Goal: Information Seeking & Learning: Learn about a topic

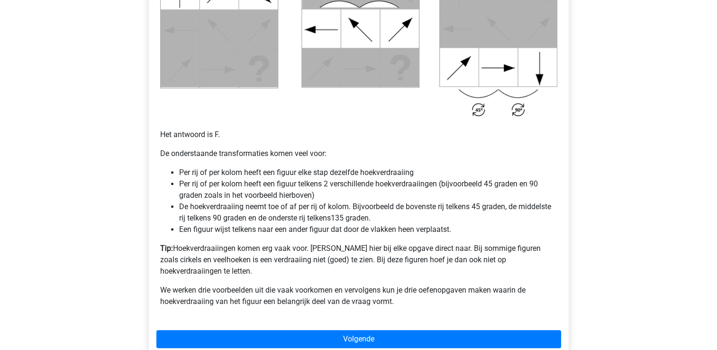
scroll to position [616, 0]
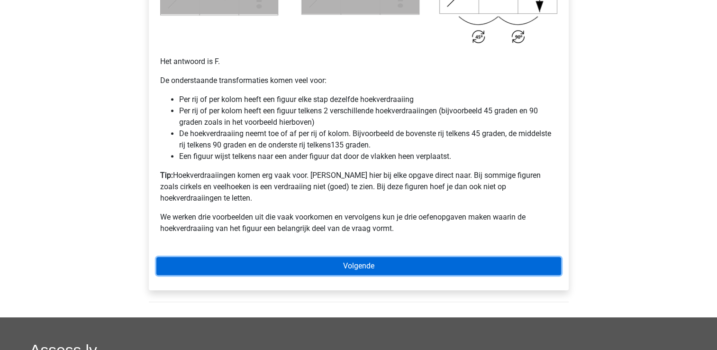
click at [279, 257] on link "Volgende" at bounding box center [358, 266] width 405 height 18
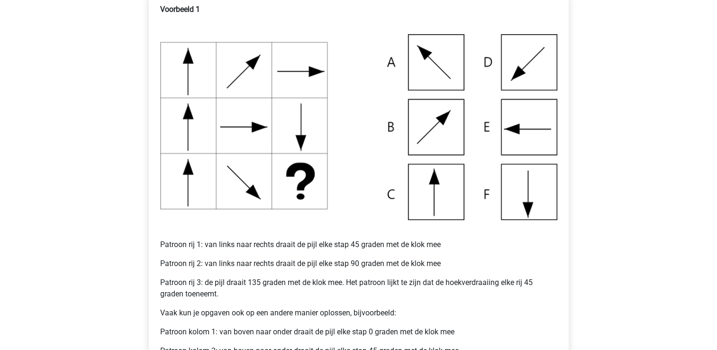
scroll to position [142, 0]
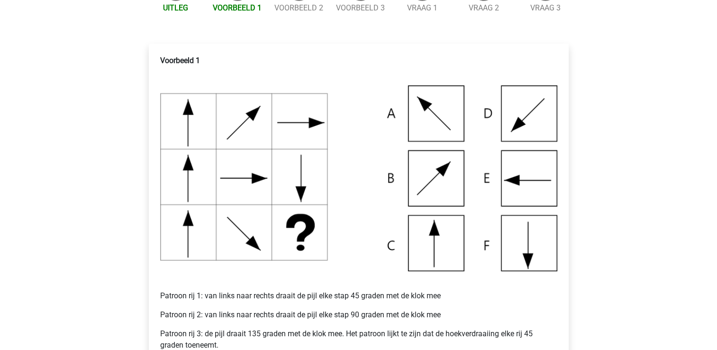
click at [523, 105] on img at bounding box center [358, 178] width 397 height 186
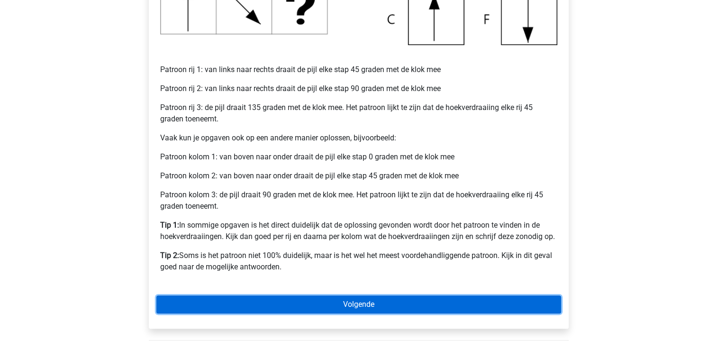
scroll to position [474, 0]
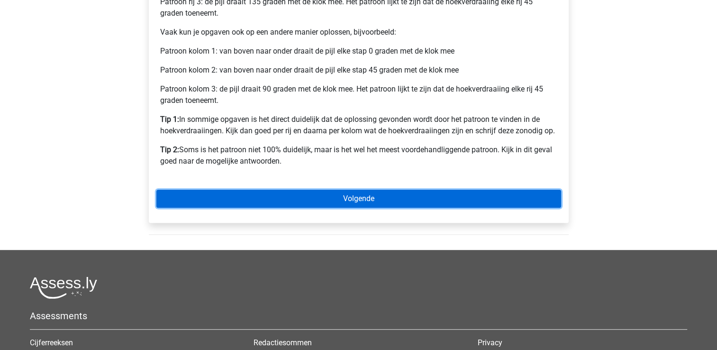
click at [320, 199] on link "Volgende" at bounding box center [358, 199] width 405 height 18
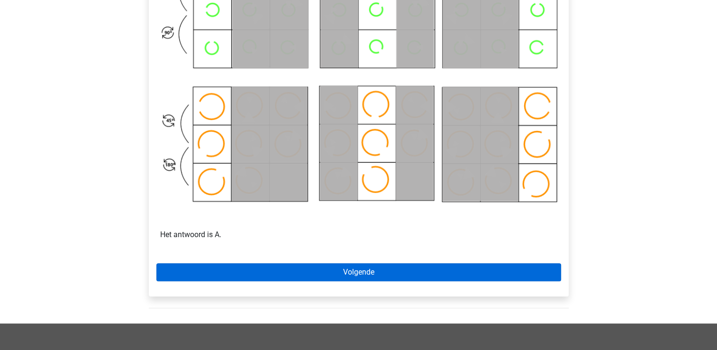
scroll to position [569, 0]
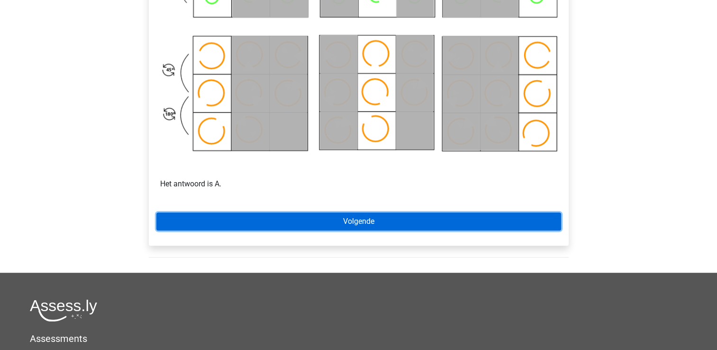
click at [372, 226] on link "Volgende" at bounding box center [358, 221] width 405 height 18
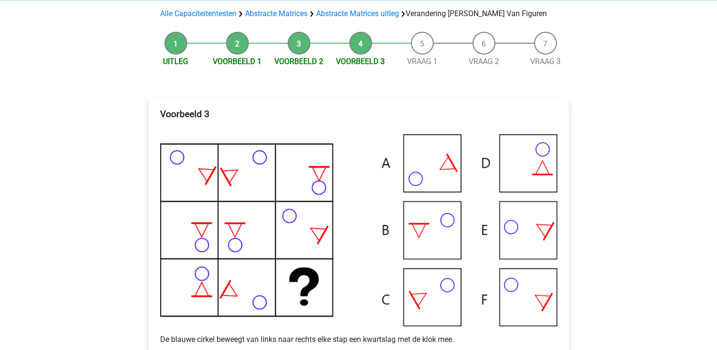
scroll to position [95, 0]
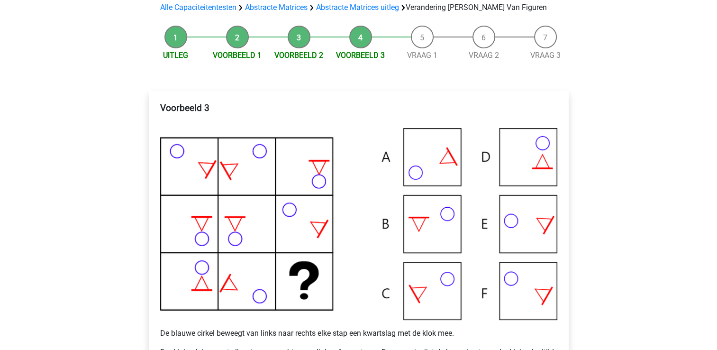
drag, startPoint x: 531, startPoint y: 156, endPoint x: 416, endPoint y: 274, distance: 164.5
click at [530, 156] on img at bounding box center [358, 223] width 397 height 191
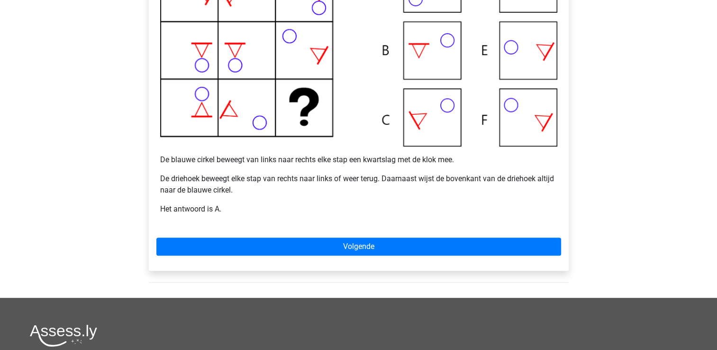
scroll to position [284, 0]
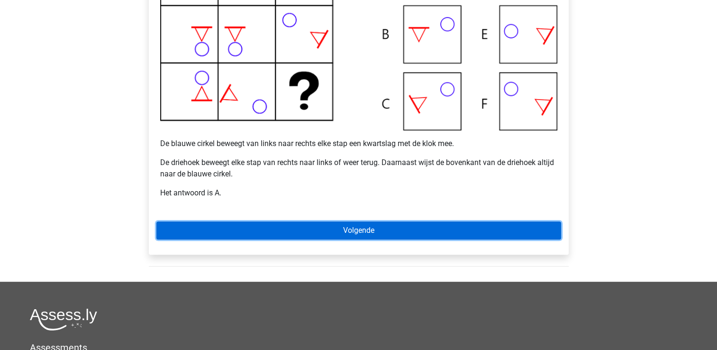
click at [324, 237] on link "Volgende" at bounding box center [358, 230] width 405 height 18
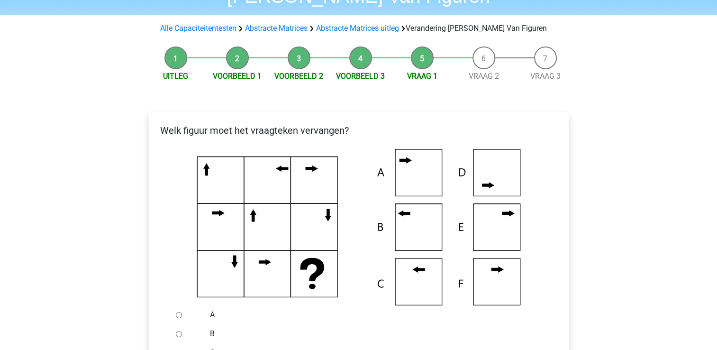
scroll to position [95, 0]
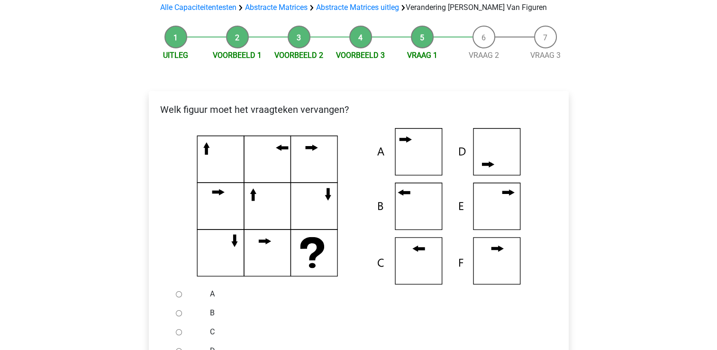
click at [180, 313] on input "B" at bounding box center [179, 313] width 6 height 6
radio input "true"
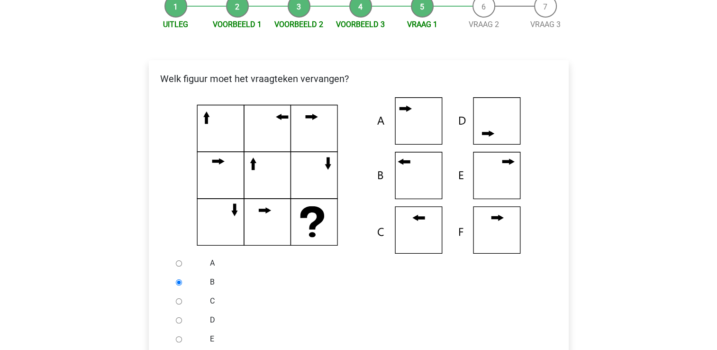
scroll to position [190, 0]
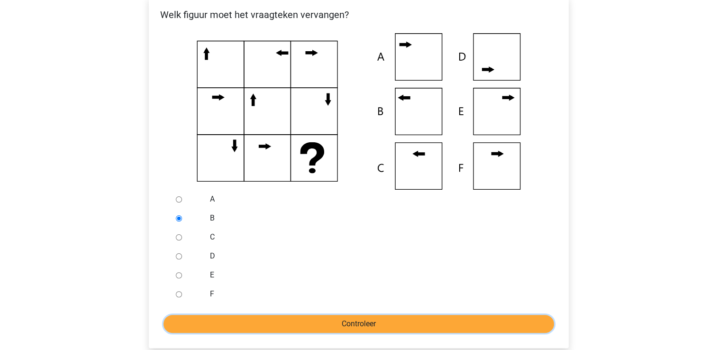
click at [270, 316] on input "Controleer" at bounding box center [358, 324] width 390 height 18
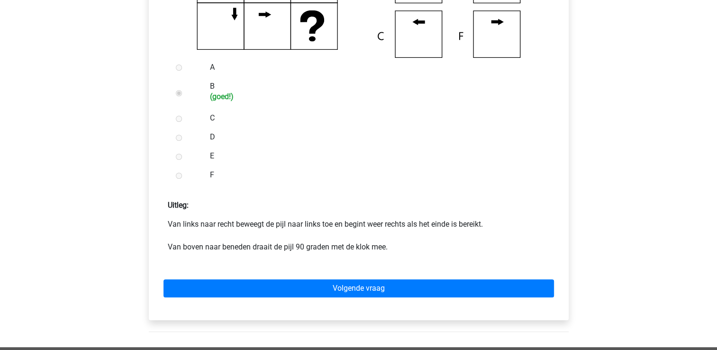
scroll to position [332, 0]
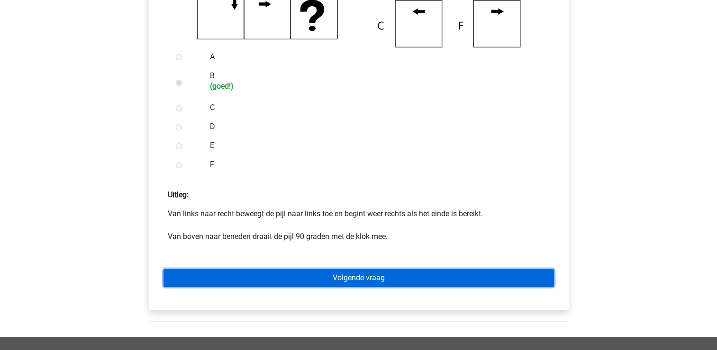
drag, startPoint x: 303, startPoint y: 277, endPoint x: 297, endPoint y: 280, distance: 6.8
click at [303, 277] on link "Volgende vraag" at bounding box center [358, 278] width 390 height 18
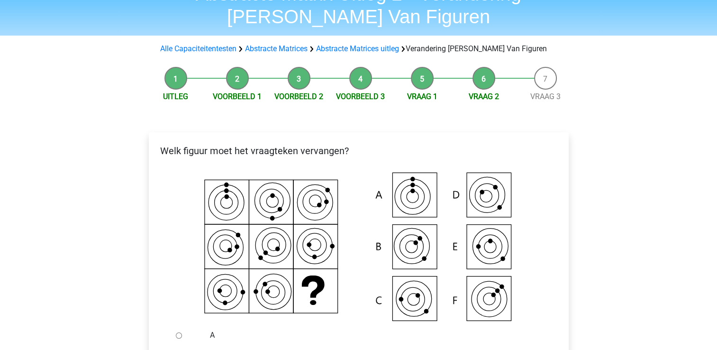
scroll to position [95, 0]
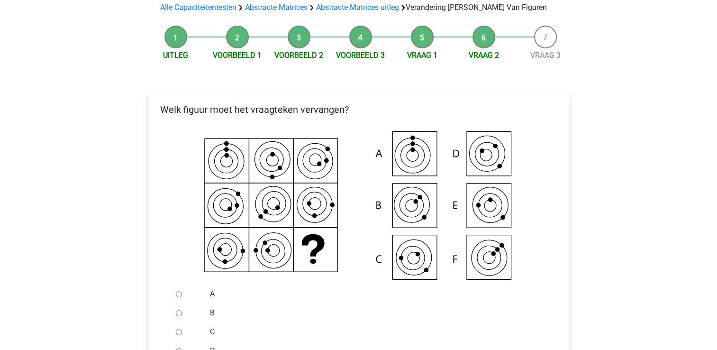
click at [478, 210] on icon at bounding box center [358, 206] width 389 height 156
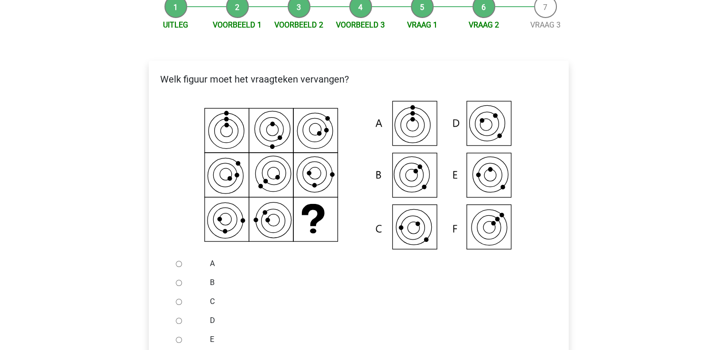
scroll to position [190, 0]
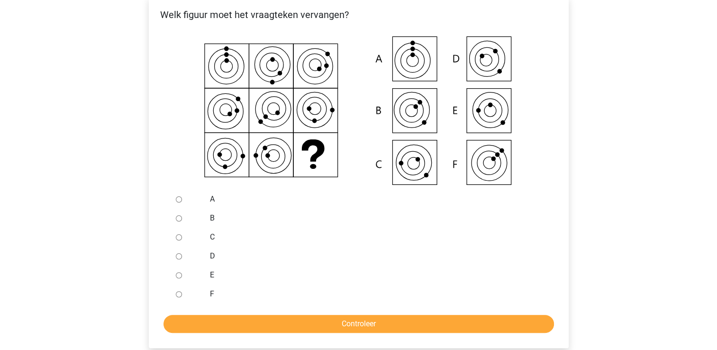
click at [176, 278] on input "E" at bounding box center [179, 275] width 6 height 6
radio input "true"
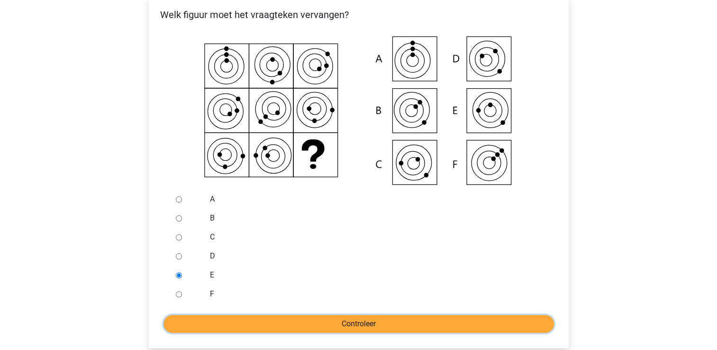
click at [297, 329] on input "Controleer" at bounding box center [358, 324] width 390 height 18
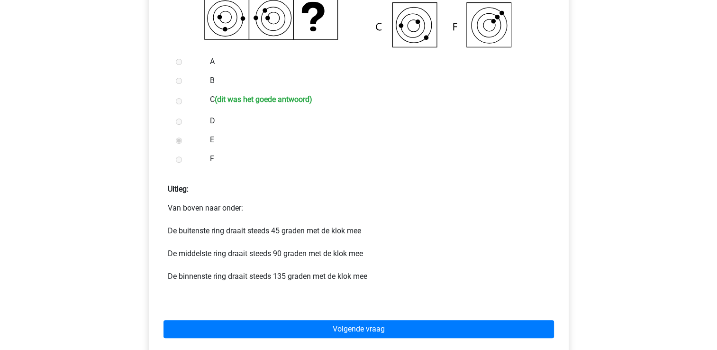
scroll to position [426, 0]
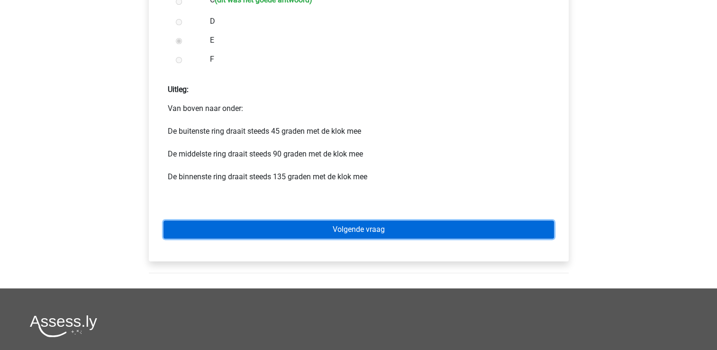
click at [286, 225] on link "Volgende vraag" at bounding box center [358, 229] width 390 height 18
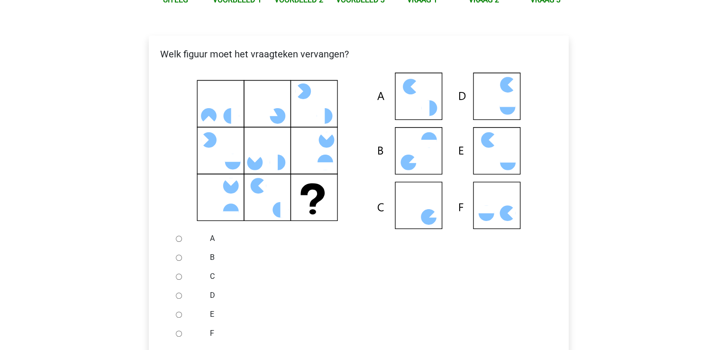
scroll to position [284, 0]
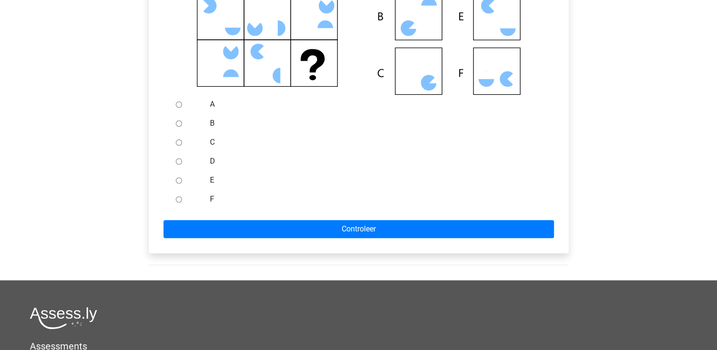
click at [171, 187] on ul "A B C D E F" at bounding box center [358, 152] width 405 height 114
click at [179, 179] on input "E" at bounding box center [179, 180] width 6 height 6
radio input "true"
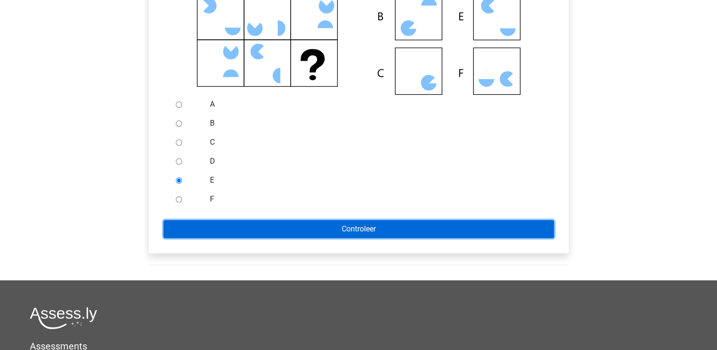
click at [216, 221] on input "Controleer" at bounding box center [358, 229] width 390 height 18
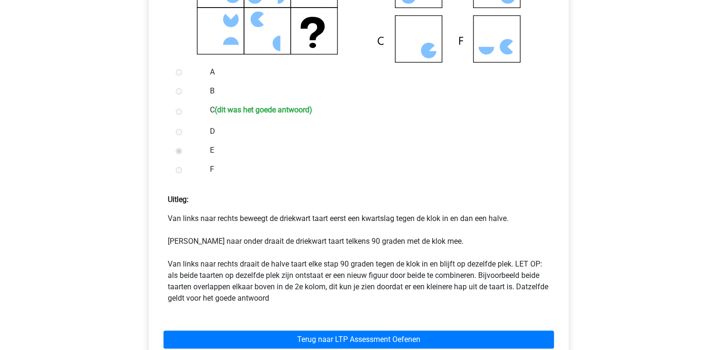
scroll to position [332, 0]
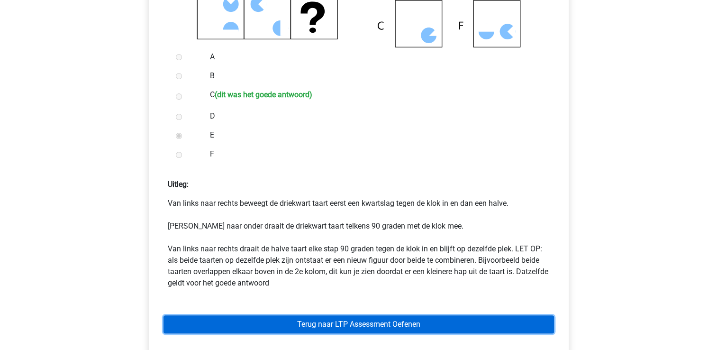
click at [330, 320] on link "Terug naar LTP Assessment Oefenen" at bounding box center [358, 324] width 390 height 18
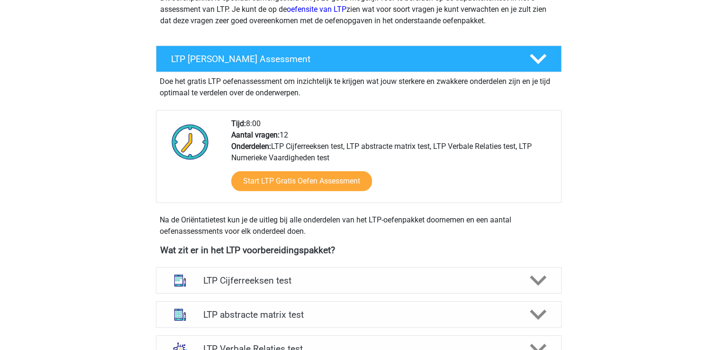
scroll to position [142, 0]
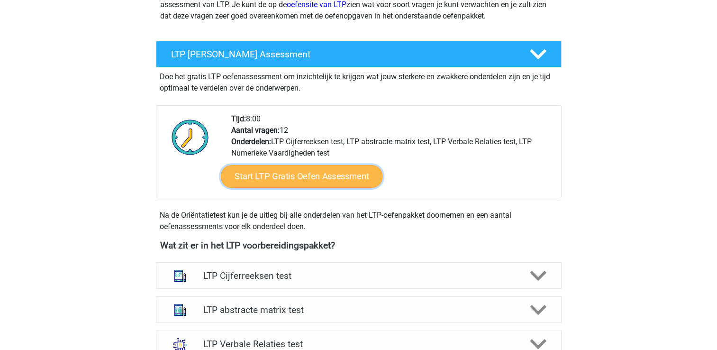
click at [318, 180] on link "Start LTP Gratis Oefen Assessment" at bounding box center [301, 176] width 162 height 23
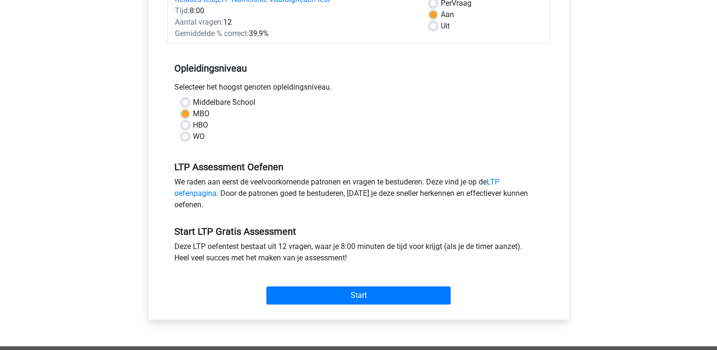
scroll to position [190, 0]
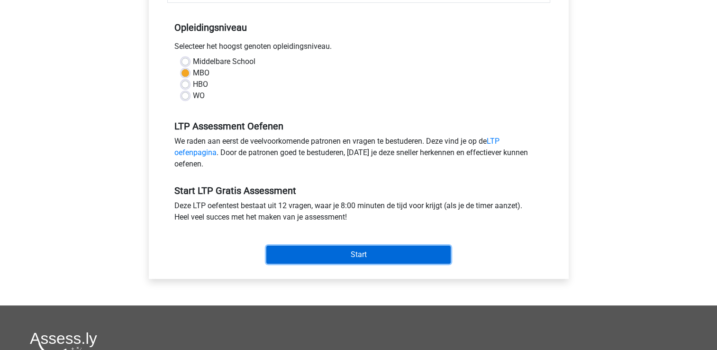
click at [341, 251] on input "Start" at bounding box center [358, 254] width 184 height 18
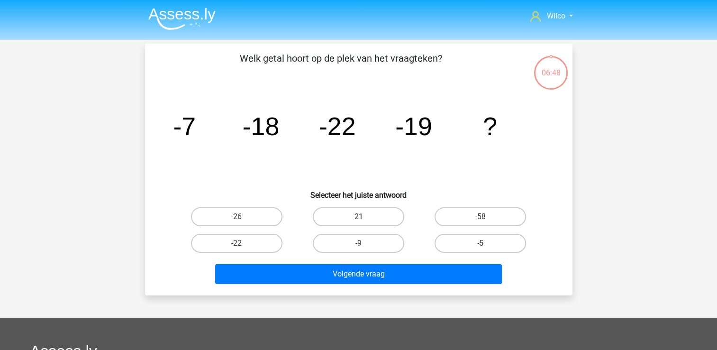
click at [552, 71] on div "06:48" at bounding box center [551, 67] width 36 height 24
click at [197, 10] on img at bounding box center [181, 19] width 67 height 22
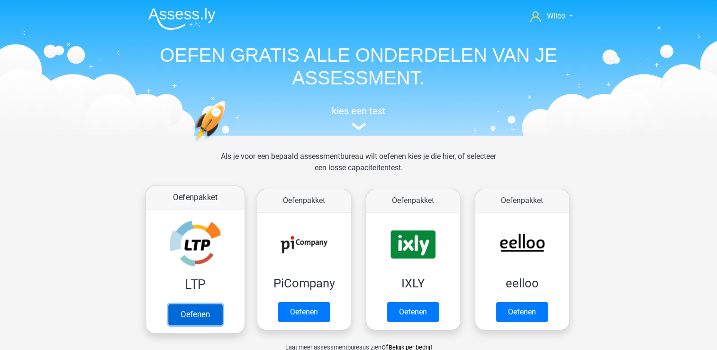
click at [178, 304] on link "Oefenen" at bounding box center [195, 314] width 54 height 21
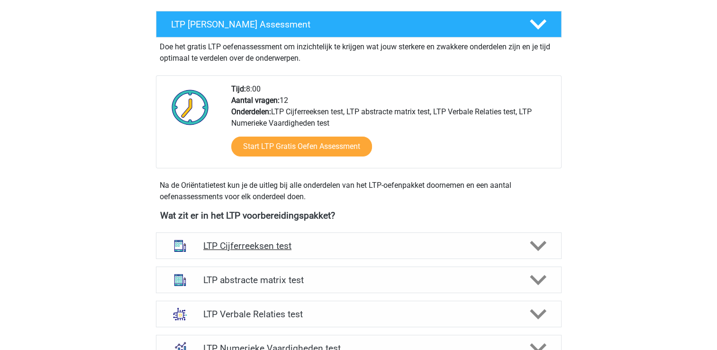
scroll to position [142, 0]
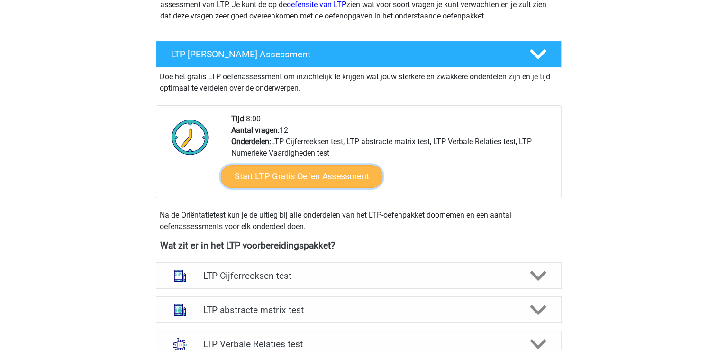
click at [284, 180] on link "Start LTP Gratis Oefen Assessment" at bounding box center [301, 176] width 162 height 23
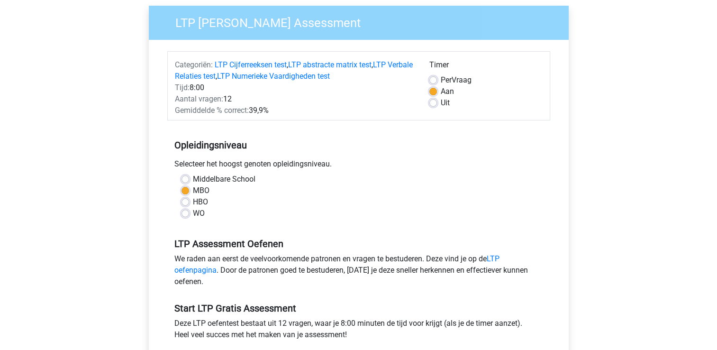
scroll to position [142, 0]
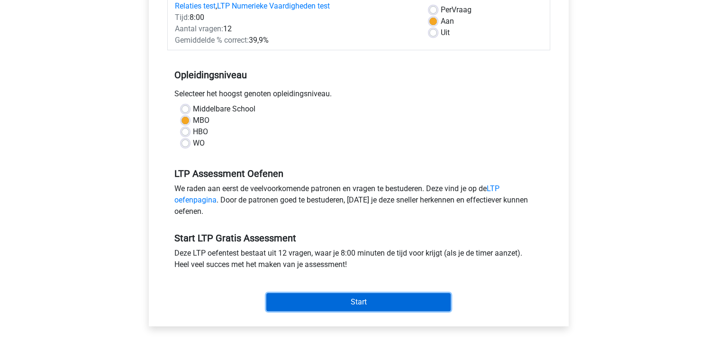
click at [366, 306] on input "Start" at bounding box center [358, 302] width 184 height 18
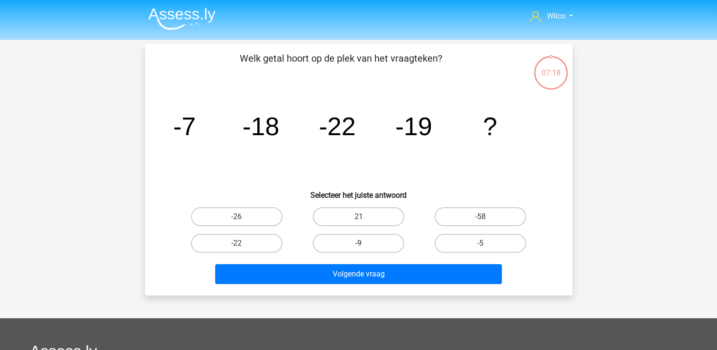
click at [370, 244] on label "-9" at bounding box center [358, 243] width 91 height 19
click at [364, 244] on input "-9" at bounding box center [361, 246] width 6 height 6
radio input "true"
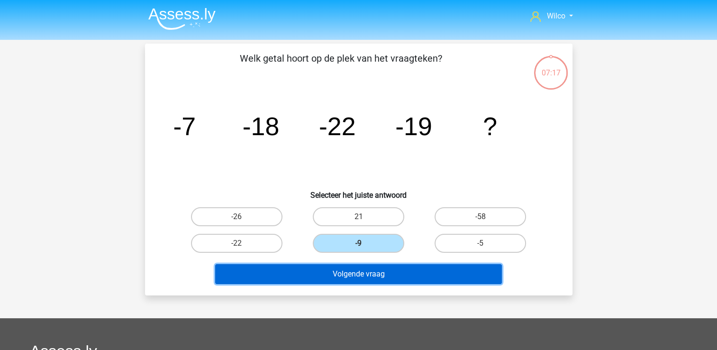
click at [364, 270] on button "Volgende vraag" at bounding box center [358, 274] width 287 height 20
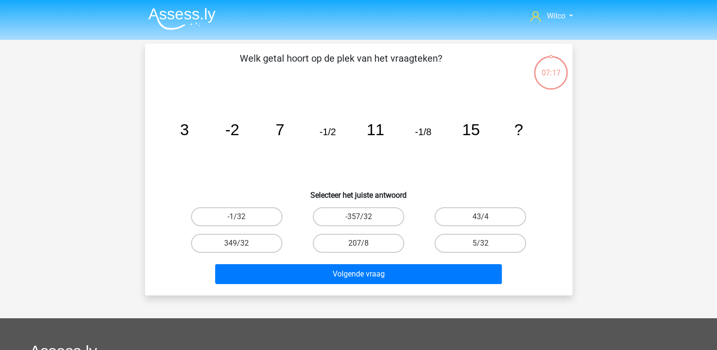
scroll to position [44, 0]
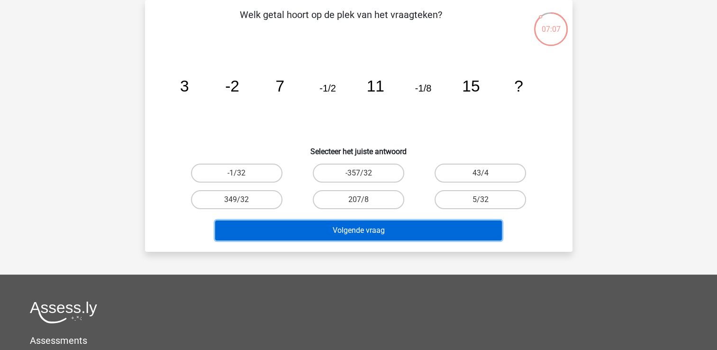
click at [325, 231] on button "Volgende vraag" at bounding box center [358, 230] width 287 height 20
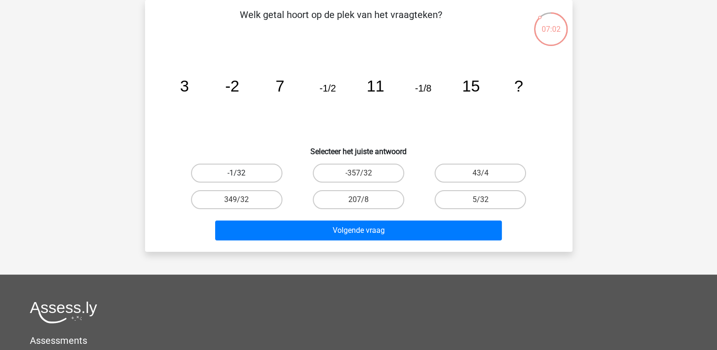
click at [270, 171] on label "-1/32" at bounding box center [236, 172] width 91 height 19
click at [243, 173] on input "-1/32" at bounding box center [239, 176] width 6 height 6
radio input "true"
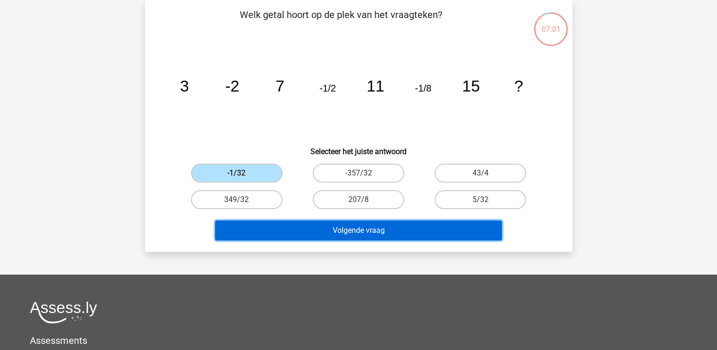
click at [318, 224] on button "Volgende vraag" at bounding box center [358, 230] width 287 height 20
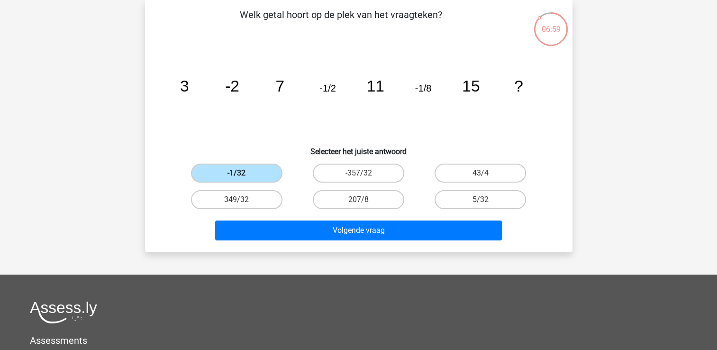
click at [232, 176] on label "-1/32" at bounding box center [236, 172] width 91 height 19
click at [236, 176] on input "-1/32" at bounding box center [239, 176] width 6 height 6
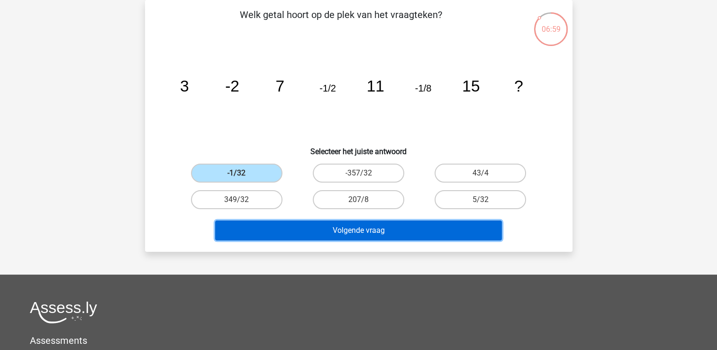
click at [298, 238] on button "Volgende vraag" at bounding box center [358, 230] width 287 height 20
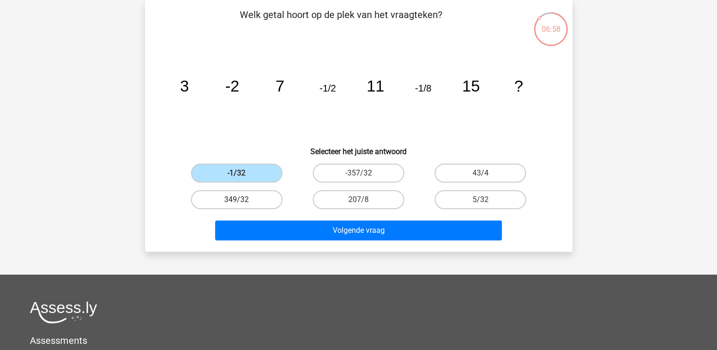
click at [252, 194] on label "349/32" at bounding box center [236, 199] width 91 height 19
click at [243, 199] on input "349/32" at bounding box center [239, 202] width 6 height 6
radio input "true"
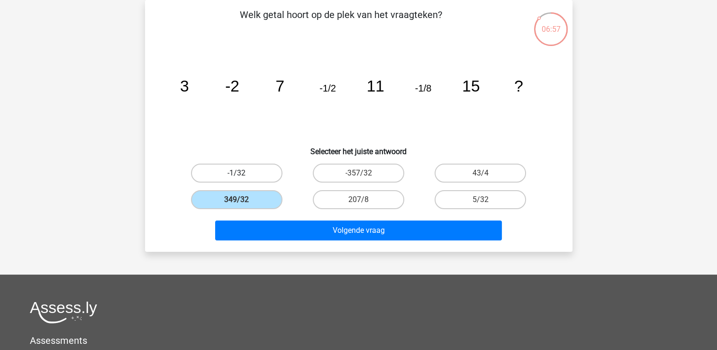
click at [244, 169] on label "-1/32" at bounding box center [236, 172] width 91 height 19
click at [243, 173] on input "-1/32" at bounding box center [239, 176] width 6 height 6
radio input "true"
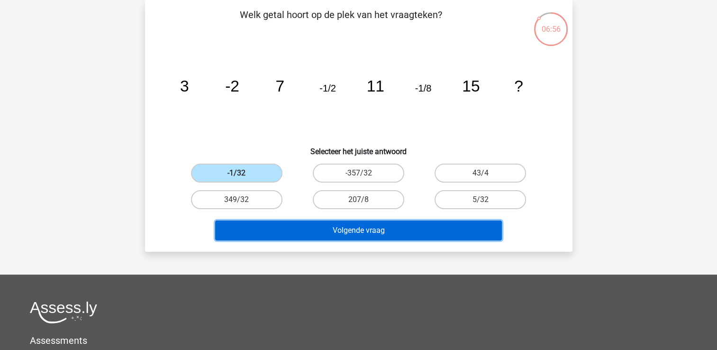
click at [282, 222] on button "Volgende vraag" at bounding box center [358, 230] width 287 height 20
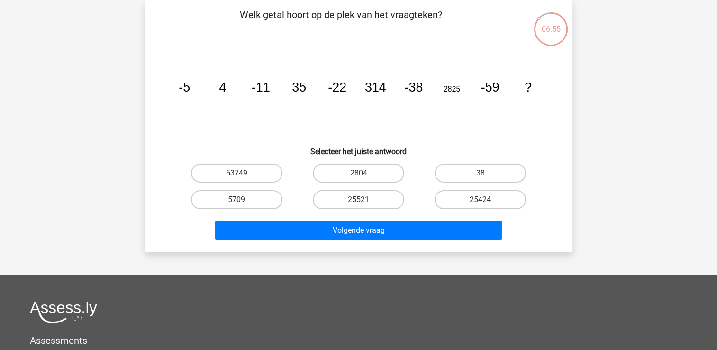
click at [267, 179] on label "53749" at bounding box center [236, 172] width 91 height 19
click at [243, 179] on input "53749" at bounding box center [239, 176] width 6 height 6
radio input "true"
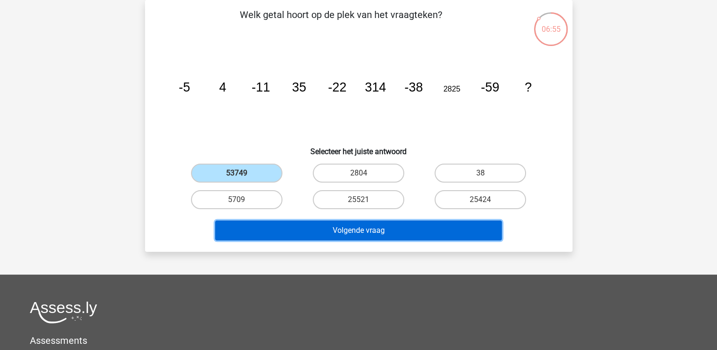
click at [300, 226] on button "Volgende vraag" at bounding box center [358, 230] width 287 height 20
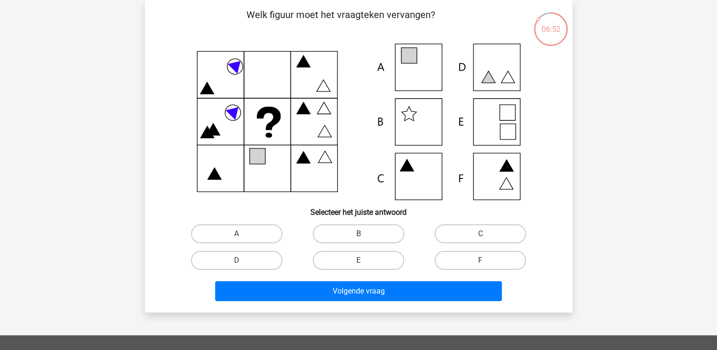
click at [417, 79] on icon at bounding box center [359, 122] width 382 height 156
click at [233, 229] on label "A" at bounding box center [236, 233] width 91 height 19
click at [236, 234] on input "A" at bounding box center [239, 237] width 6 height 6
radio input "true"
click at [299, 280] on div "Volgende vraag" at bounding box center [358, 288] width 397 height 31
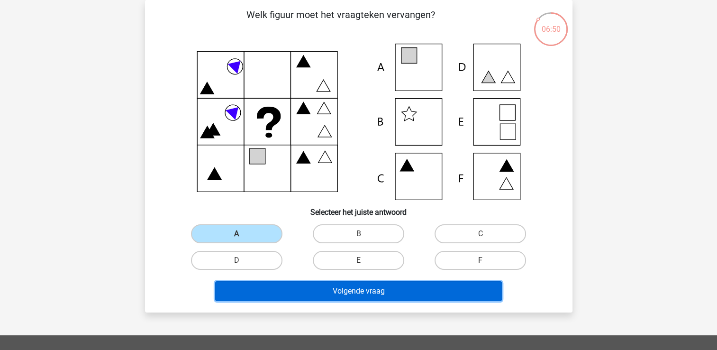
click at [309, 290] on button "Volgende vraag" at bounding box center [358, 291] width 287 height 20
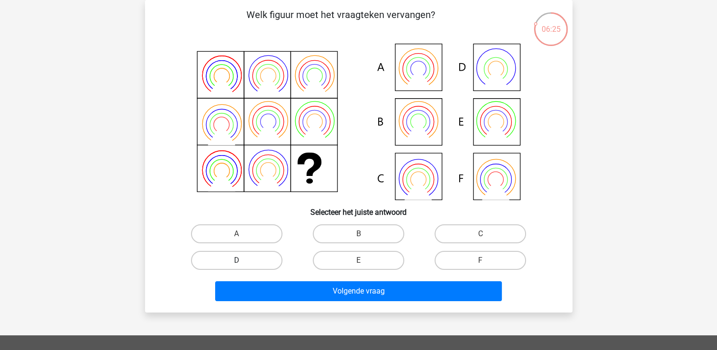
click at [247, 266] on label "D" at bounding box center [236, 260] width 91 height 19
click at [243, 266] on input "D" at bounding box center [239, 263] width 6 height 6
radio input "true"
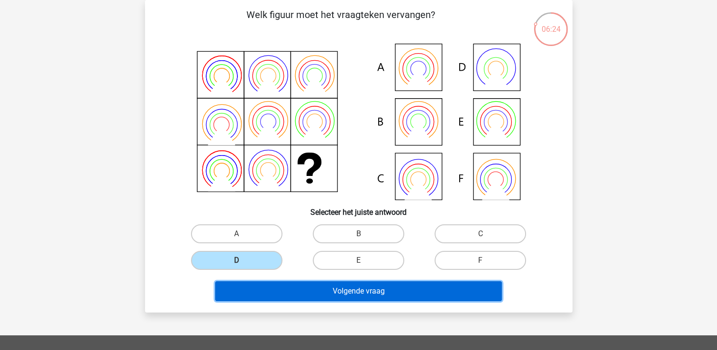
click at [264, 282] on button "Volgende vraag" at bounding box center [358, 291] width 287 height 20
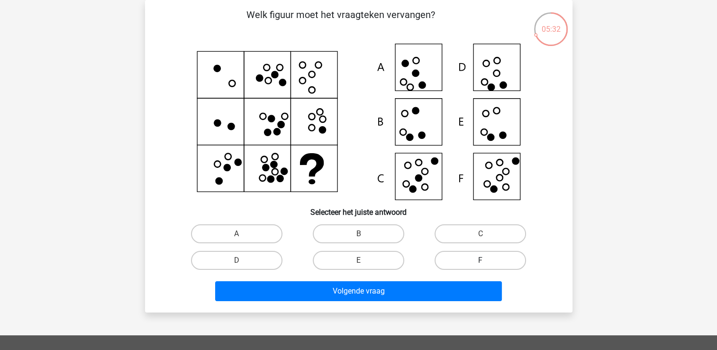
click at [455, 258] on label "F" at bounding box center [479, 260] width 91 height 19
click at [480, 260] on input "F" at bounding box center [483, 263] width 6 height 6
radio input "true"
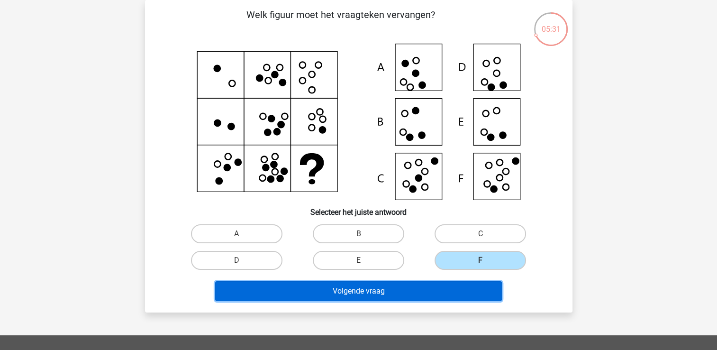
click at [442, 292] on button "Volgende vraag" at bounding box center [358, 291] width 287 height 20
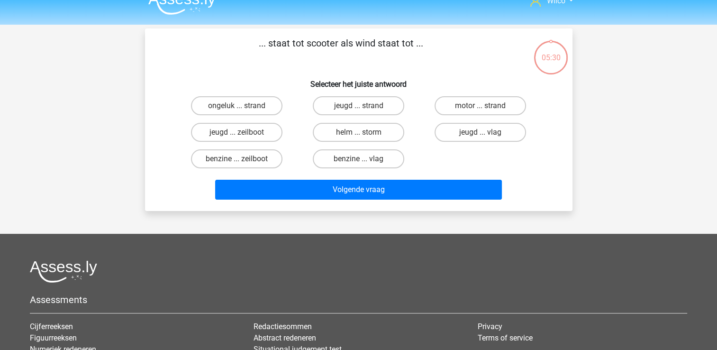
scroll to position [0, 0]
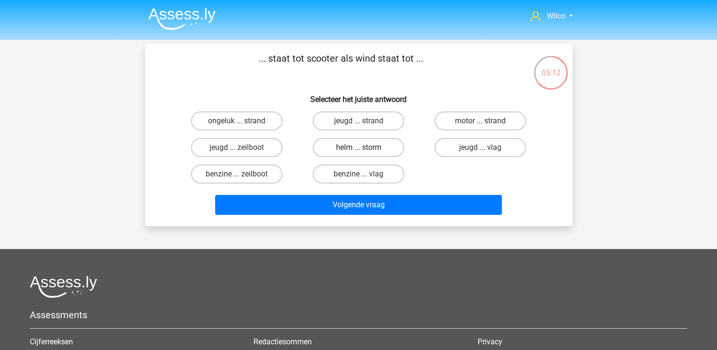
click at [331, 144] on label "helm ... storm" at bounding box center [358, 147] width 91 height 19
click at [358, 147] on input "helm ... storm" at bounding box center [361, 150] width 6 height 6
radio input "true"
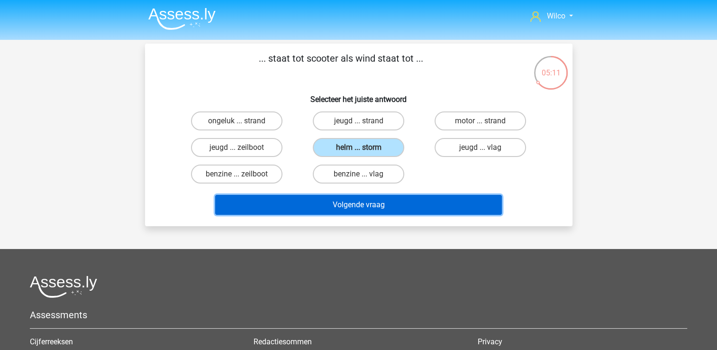
click at [377, 199] on button "Volgende vraag" at bounding box center [358, 205] width 287 height 20
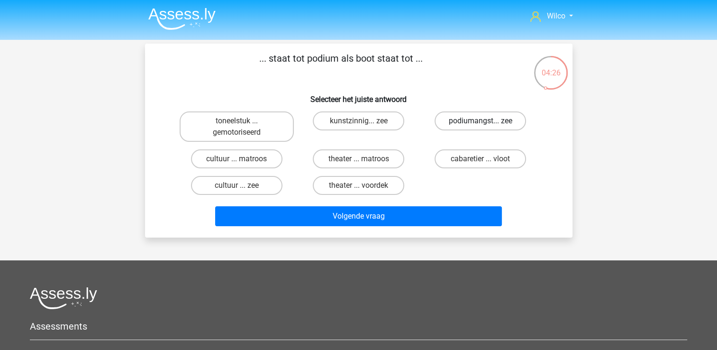
click at [456, 122] on label "podiumangst... zee" at bounding box center [479, 120] width 91 height 19
click at [480, 122] on input "podiumangst... zee" at bounding box center [483, 124] width 6 height 6
radio input "true"
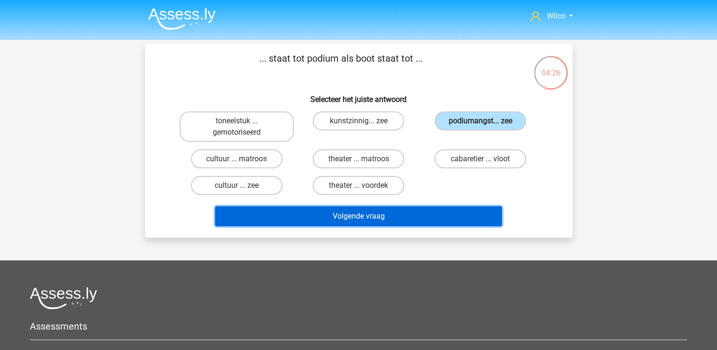
click at [383, 220] on button "Volgende vraag" at bounding box center [358, 216] width 287 height 20
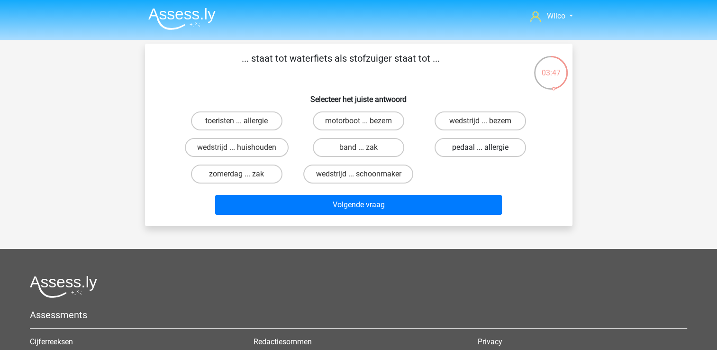
click at [470, 154] on label "pedaal ... allergie" at bounding box center [479, 147] width 91 height 19
click at [480, 153] on input "pedaal ... allergie" at bounding box center [483, 150] width 6 height 6
radio input "true"
click at [369, 126] on label "motorboot ... bezem" at bounding box center [358, 120] width 91 height 19
click at [364, 126] on input "motorboot ... bezem" at bounding box center [361, 124] width 6 height 6
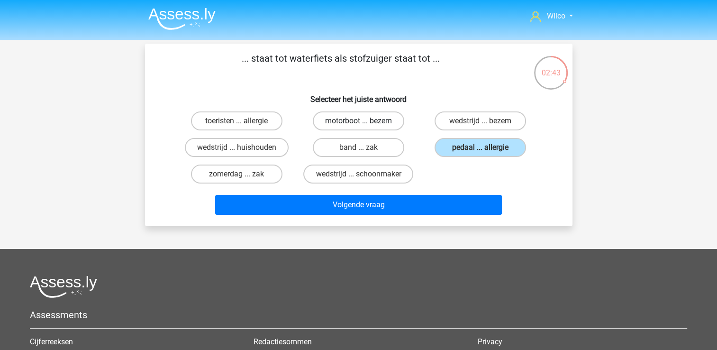
radio input "true"
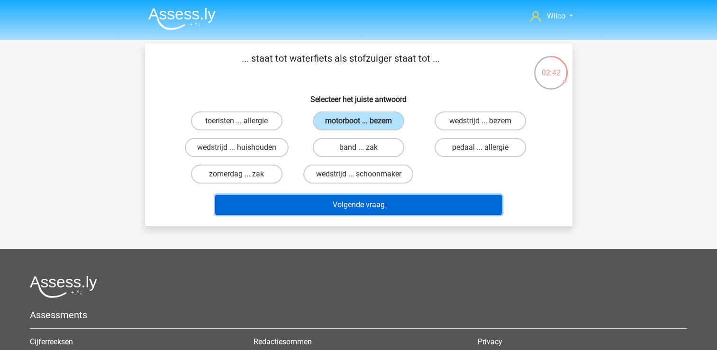
drag, startPoint x: 355, startPoint y: 198, endPoint x: 350, endPoint y: 200, distance: 5.7
click at [351, 200] on button "Volgende vraag" at bounding box center [358, 205] width 287 height 20
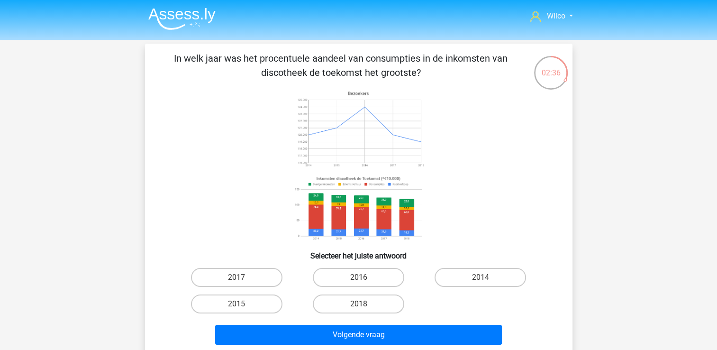
click at [326, 219] on image at bounding box center [358, 208] width 134 height 70
click at [446, 270] on label "2014" at bounding box center [479, 277] width 91 height 19
click at [480, 277] on input "2014" at bounding box center [483, 280] width 6 height 6
radio input "true"
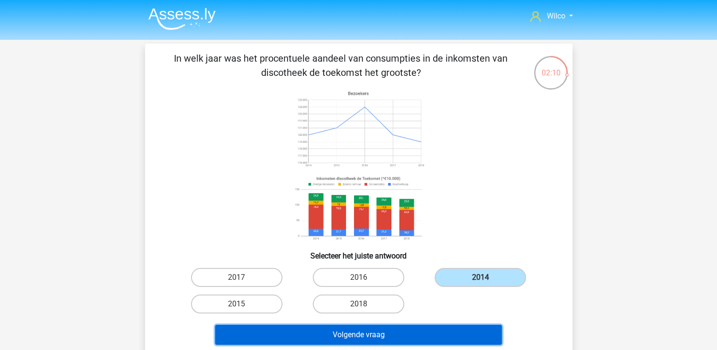
click at [449, 331] on button "Volgende vraag" at bounding box center [358, 335] width 287 height 20
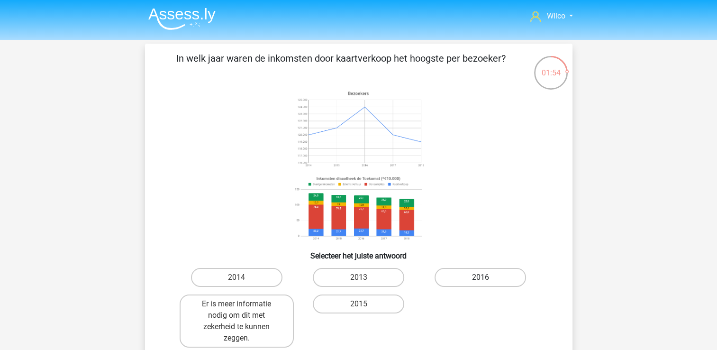
click at [450, 275] on label "2016" at bounding box center [479, 277] width 91 height 19
click at [480, 277] on input "2016" at bounding box center [483, 280] width 6 height 6
radio input "true"
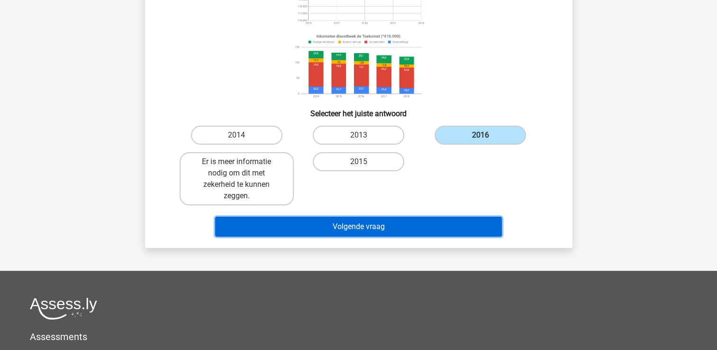
click at [377, 228] on button "Volgende vraag" at bounding box center [358, 227] width 287 height 20
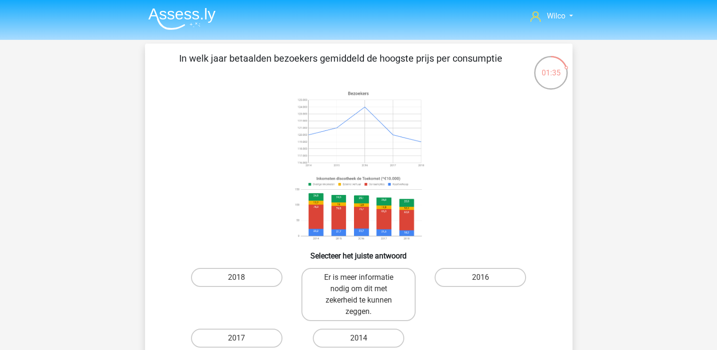
scroll to position [47, 0]
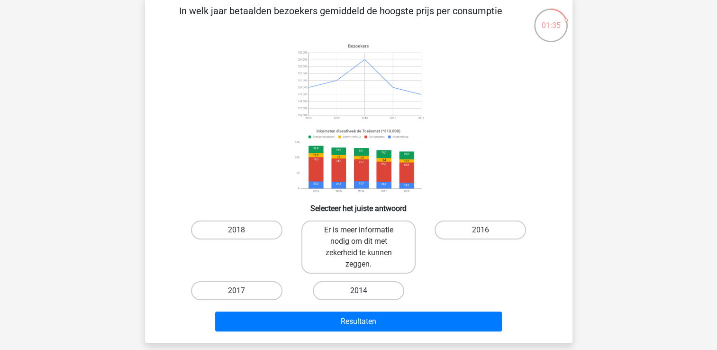
click at [351, 292] on label "2014" at bounding box center [358, 290] width 91 height 19
click at [358, 292] on input "2014" at bounding box center [361, 293] width 6 height 6
radio input "true"
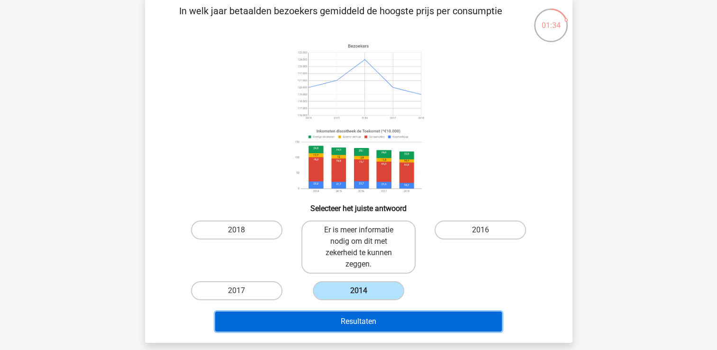
click at [372, 325] on button "Resultaten" at bounding box center [358, 321] width 287 height 20
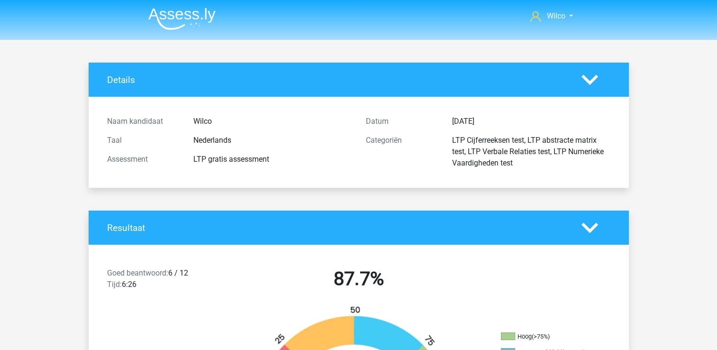
click at [188, 24] on img at bounding box center [181, 19] width 67 height 22
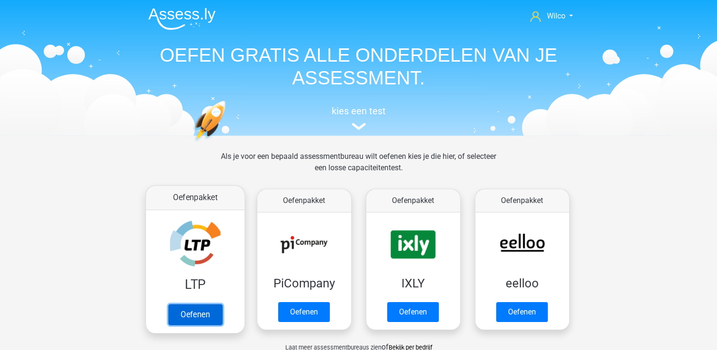
click at [203, 313] on link "Oefenen" at bounding box center [195, 314] width 54 height 21
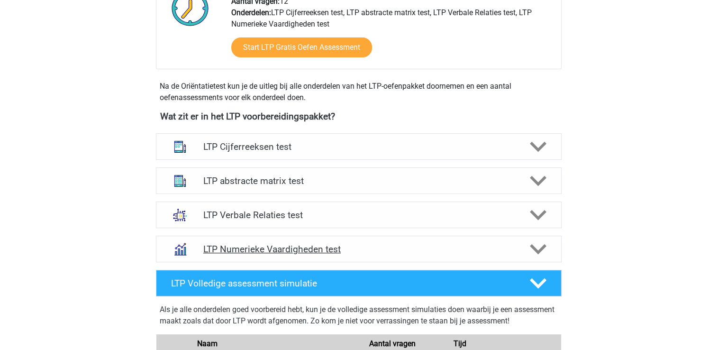
scroll to position [332, 0]
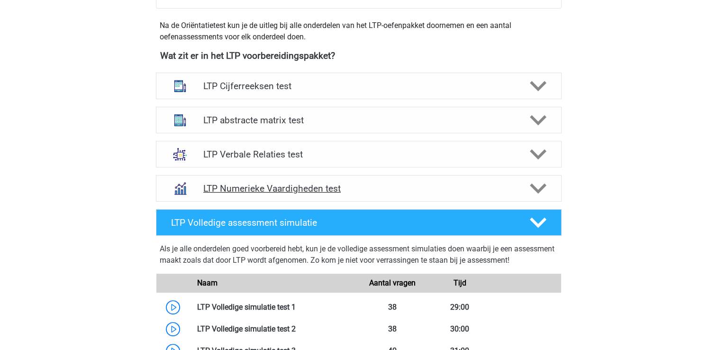
click at [535, 183] on icon at bounding box center [538, 188] width 17 height 17
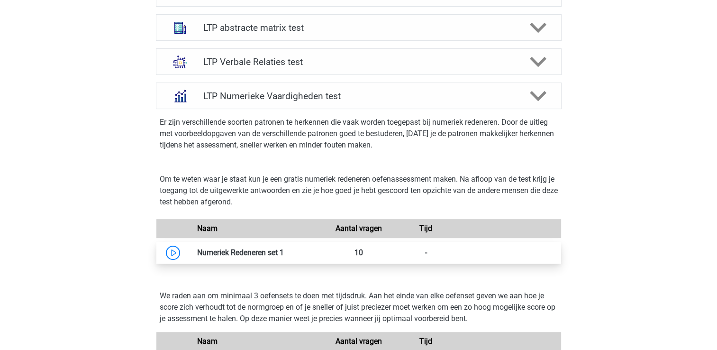
scroll to position [426, 0]
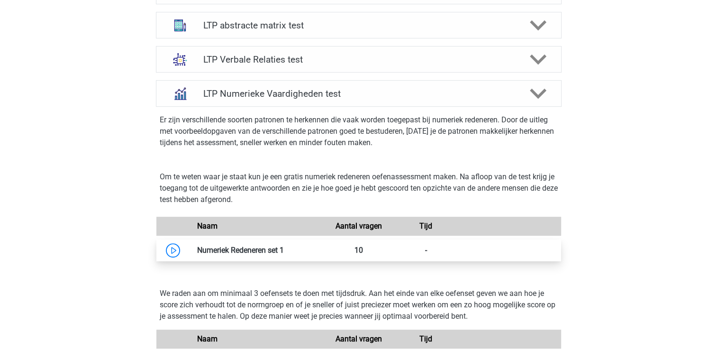
click at [284, 253] on link at bounding box center [284, 249] width 0 height 9
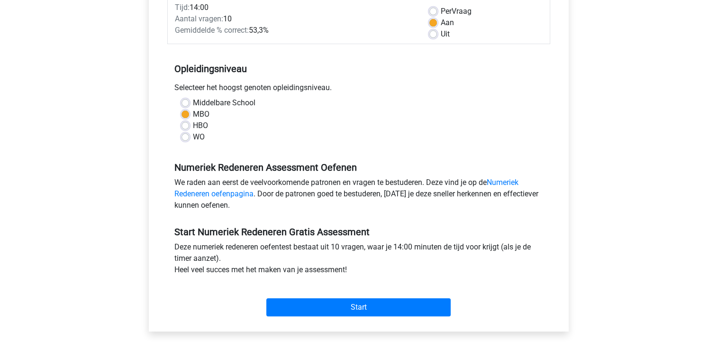
scroll to position [142, 0]
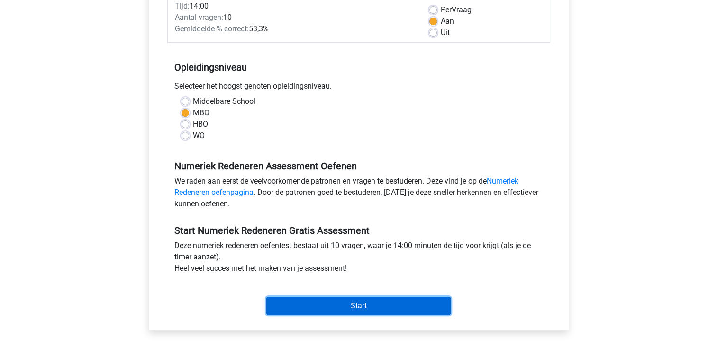
click at [367, 305] on input "Start" at bounding box center [358, 306] width 184 height 18
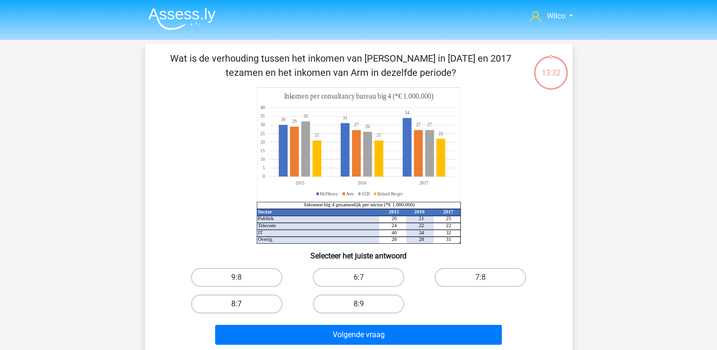
click at [260, 303] on label "8:7" at bounding box center [236, 303] width 91 height 19
click at [243, 304] on input "8:7" at bounding box center [239, 307] width 6 height 6
radio input "true"
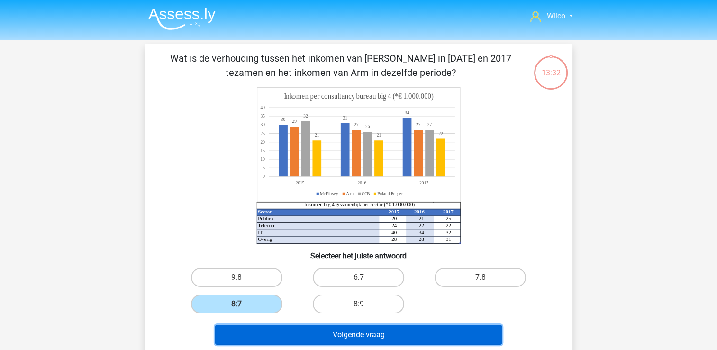
click at [347, 336] on button "Volgende vraag" at bounding box center [358, 335] width 287 height 20
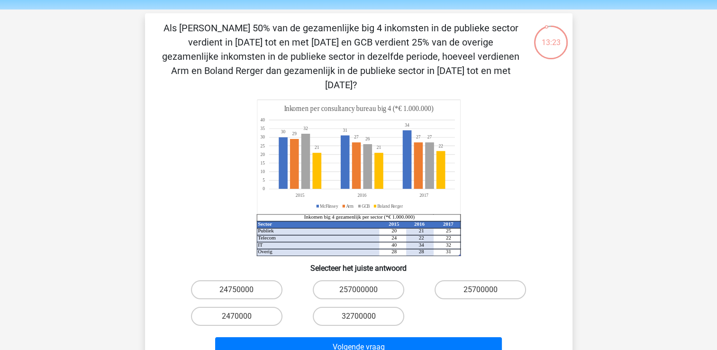
scroll to position [47, 0]
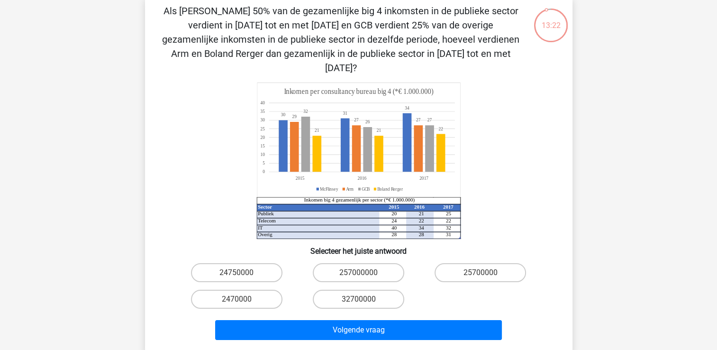
click at [282, 263] on div "24750000" at bounding box center [237, 272] width 114 height 19
click at [271, 263] on label "24750000" at bounding box center [236, 272] width 91 height 19
click at [243, 272] on input "24750000" at bounding box center [239, 275] width 6 height 6
radio input "true"
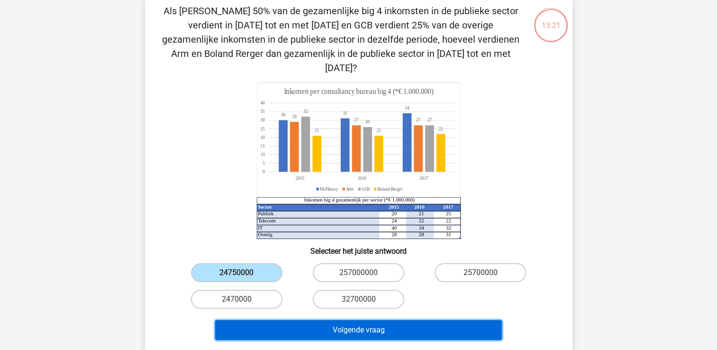
click at [308, 320] on button "Volgende vraag" at bounding box center [358, 330] width 287 height 20
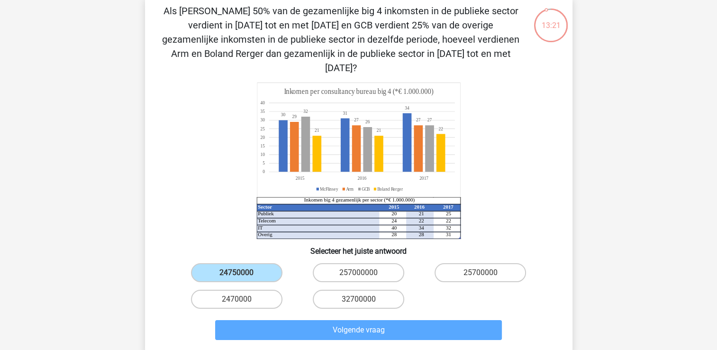
scroll to position [44, 0]
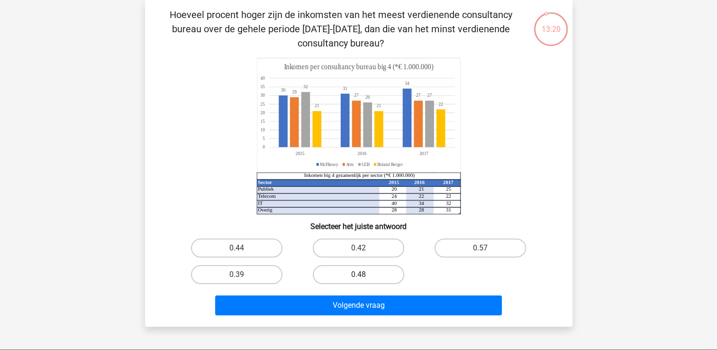
click at [330, 277] on label "0.48" at bounding box center [358, 274] width 91 height 19
click at [358, 277] on input "0.48" at bounding box center [361, 277] width 6 height 6
radio input "true"
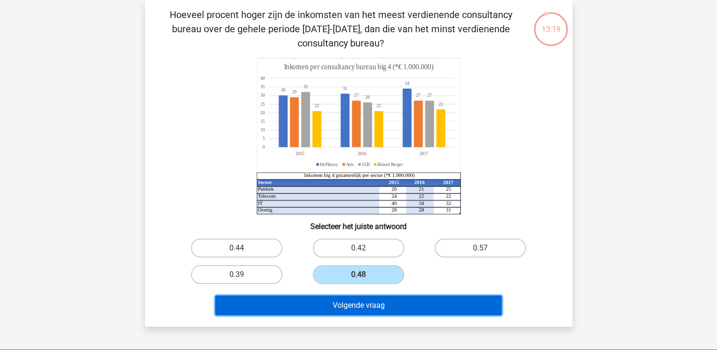
click at [346, 312] on button "Volgende vraag" at bounding box center [358, 305] width 287 height 20
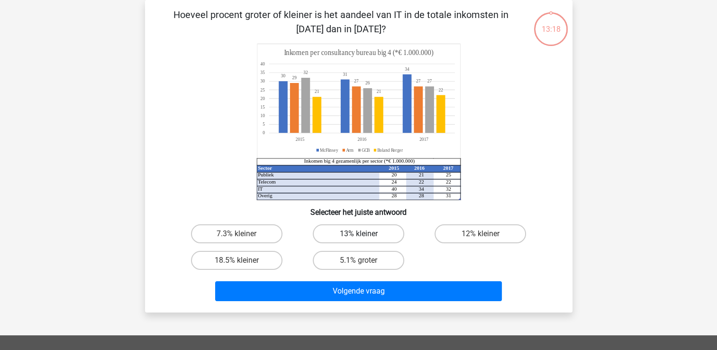
click at [347, 236] on label "13% kleiner" at bounding box center [358, 233] width 91 height 19
click at [358, 236] on input "13% kleiner" at bounding box center [361, 237] width 6 height 6
radio input "true"
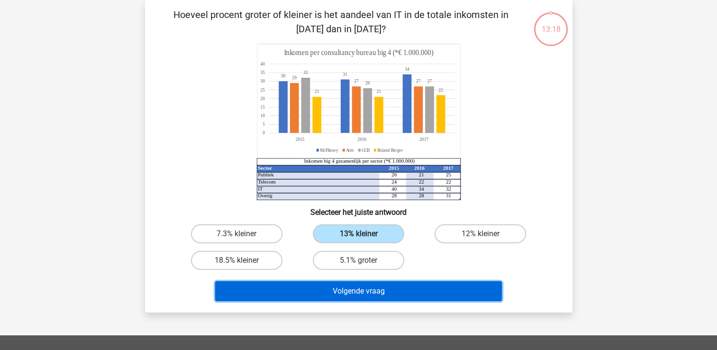
click at [345, 296] on button "Volgende vraag" at bounding box center [358, 291] width 287 height 20
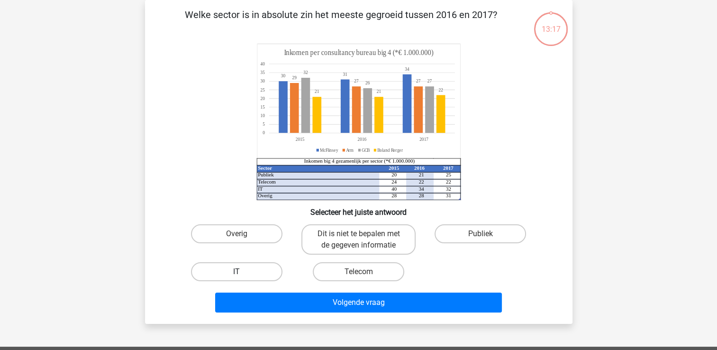
click at [258, 272] on label "IT" at bounding box center [236, 271] width 91 height 19
click at [243, 272] on input "IT" at bounding box center [239, 274] width 6 height 6
radio input "true"
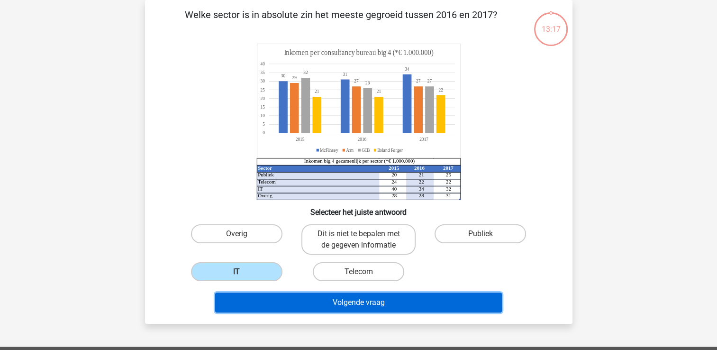
click at [315, 310] on button "Volgende vraag" at bounding box center [358, 302] width 287 height 20
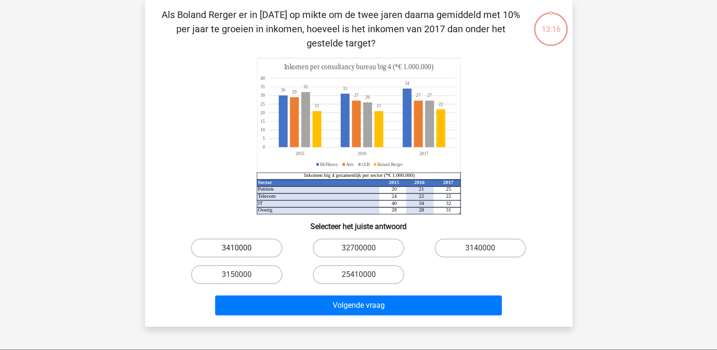
click at [241, 247] on label "3410000" at bounding box center [236, 247] width 91 height 19
click at [241, 248] on input "3410000" at bounding box center [239, 251] width 6 height 6
radio input "true"
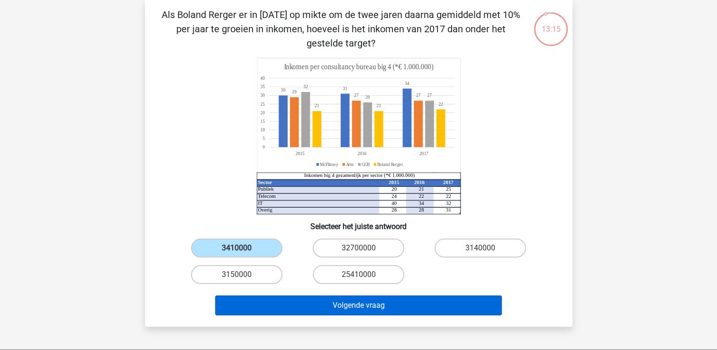
click at [290, 292] on div "Volgende vraag" at bounding box center [358, 303] width 397 height 31
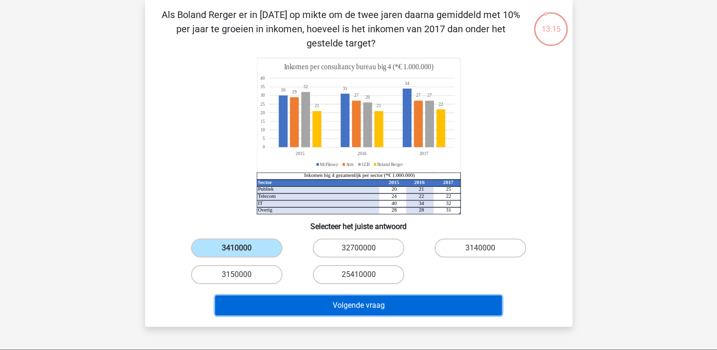
click at [302, 310] on button "Volgende vraag" at bounding box center [358, 305] width 287 height 20
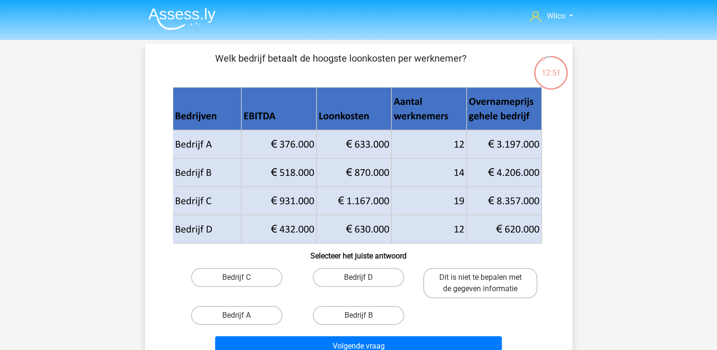
scroll to position [47, 0]
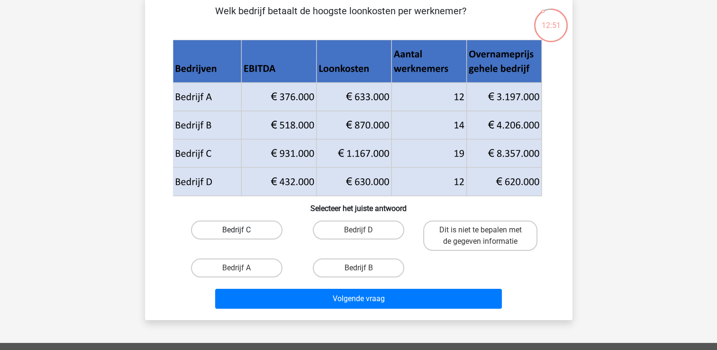
click at [248, 231] on label "Bedrijf C" at bounding box center [236, 229] width 91 height 19
click at [243, 231] on input "Bedrijf C" at bounding box center [239, 233] width 6 height 6
radio input "true"
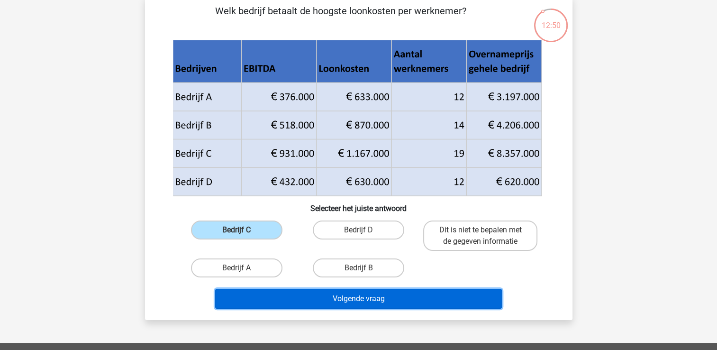
click at [309, 297] on button "Volgende vraag" at bounding box center [358, 299] width 287 height 20
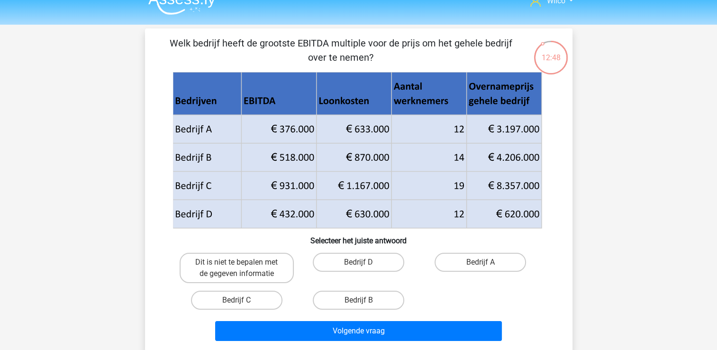
scroll to position [0, 0]
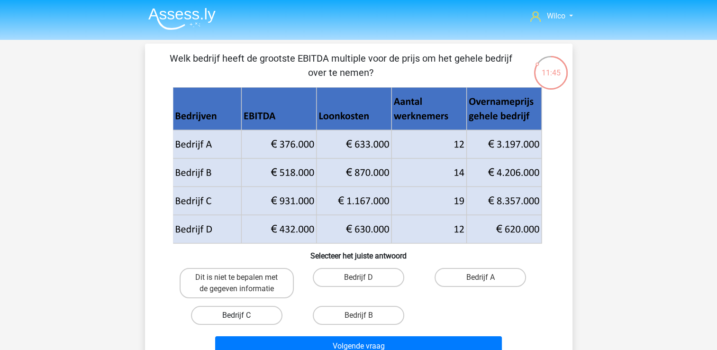
click at [248, 314] on label "Bedrijf C" at bounding box center [236, 315] width 91 height 19
click at [243, 315] on input "Bedrijf C" at bounding box center [239, 318] width 6 height 6
radio input "true"
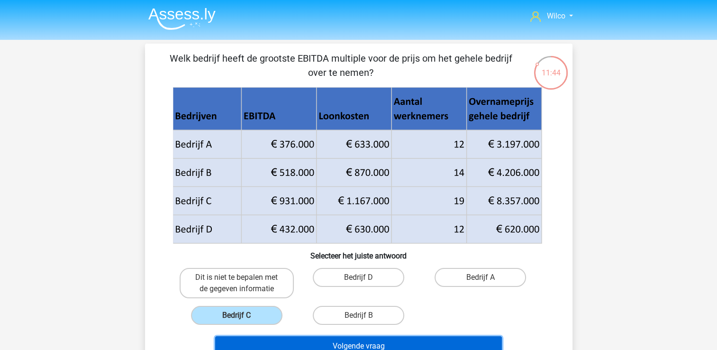
click at [273, 344] on button "Volgende vraag" at bounding box center [358, 346] width 287 height 20
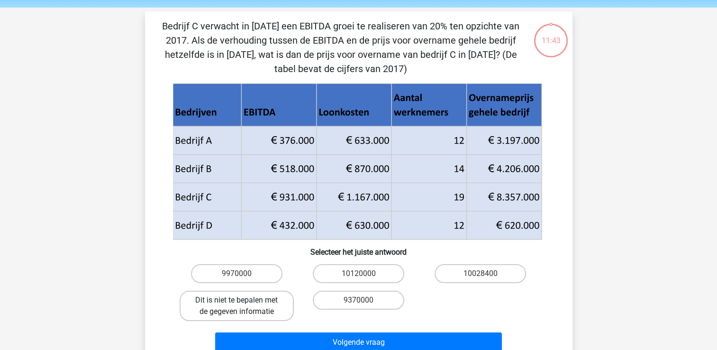
scroll to position [44, 0]
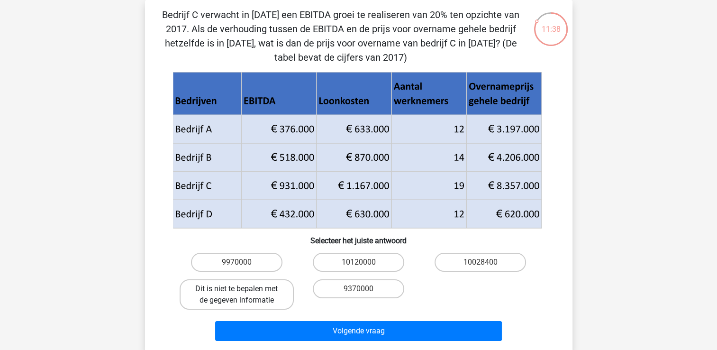
click at [274, 294] on label "Dit is niet te bepalen met de gegeven informatie" at bounding box center [237, 294] width 114 height 30
click at [243, 294] on input "Dit is niet te bepalen met de gegeven informatie" at bounding box center [239, 292] width 6 height 6
radio input "true"
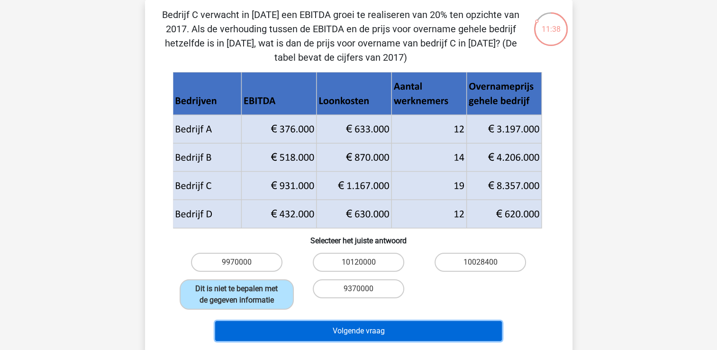
click at [305, 332] on button "Volgende vraag" at bounding box center [358, 331] width 287 height 20
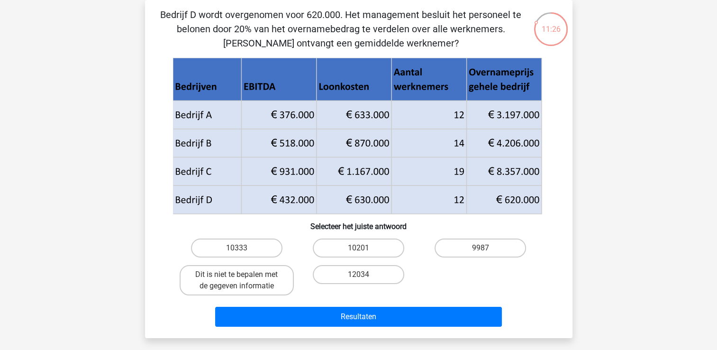
click at [238, 253] on input "10333" at bounding box center [239, 251] width 6 height 6
radio input "true"
click at [452, 248] on label "9987" at bounding box center [479, 247] width 91 height 19
click at [480, 248] on input "9987" at bounding box center [483, 251] width 6 height 6
radio input "true"
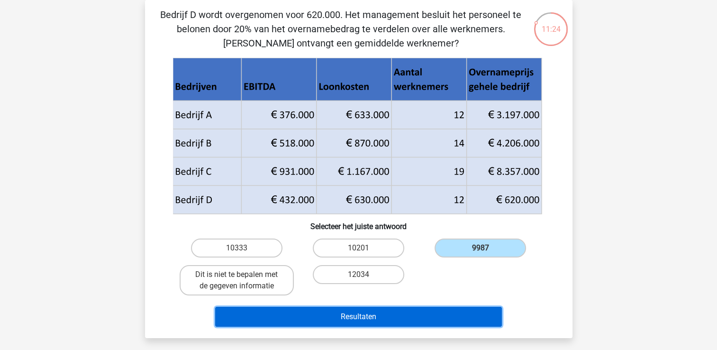
click at [391, 318] on button "Resultaten" at bounding box center [358, 317] width 287 height 20
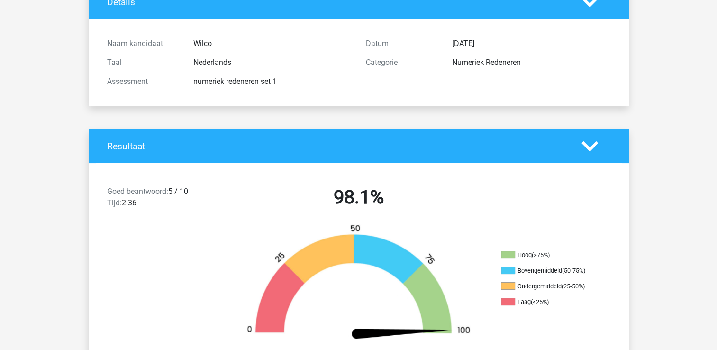
scroll to position [47, 0]
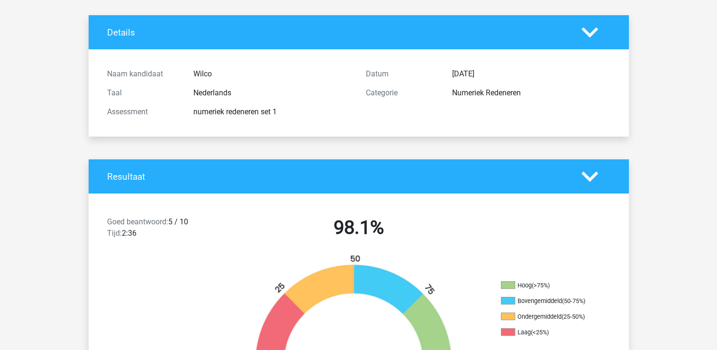
click at [610, 176] on div at bounding box center [595, 176] width 43 height 17
click at [598, 185] on div "Resultaat" at bounding box center [359, 176] width 540 height 34
click at [597, 186] on div "Resultaat" at bounding box center [359, 176] width 540 height 34
drag, startPoint x: 597, startPoint y: 186, endPoint x: 588, endPoint y: 182, distance: 9.8
click at [588, 182] on icon at bounding box center [589, 176] width 17 height 17
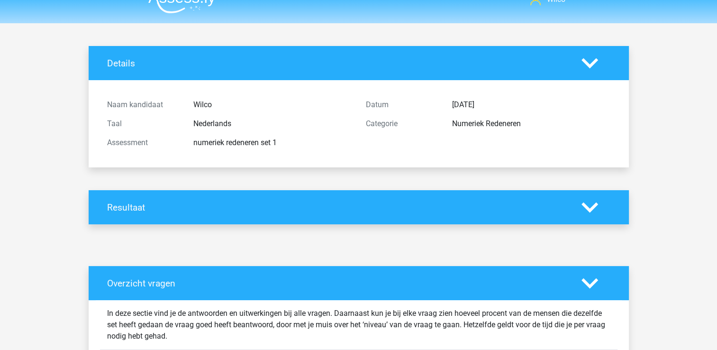
scroll to position [0, 0]
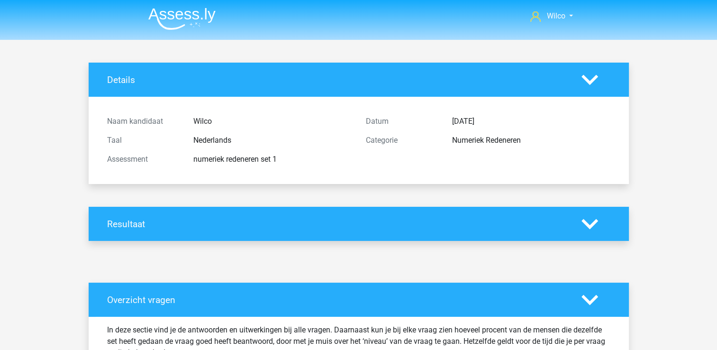
click at [176, 16] on img at bounding box center [181, 19] width 67 height 22
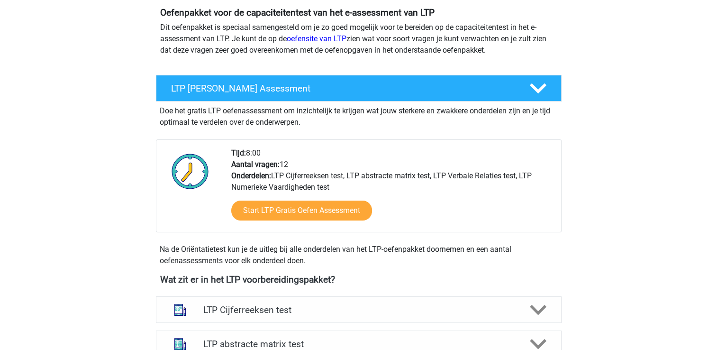
scroll to position [190, 0]
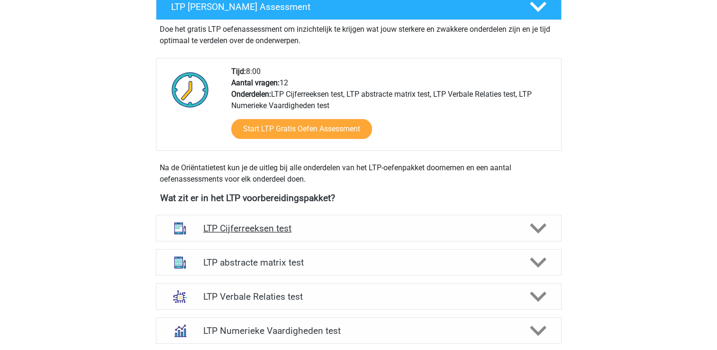
click at [547, 232] on div at bounding box center [537, 228] width 32 height 17
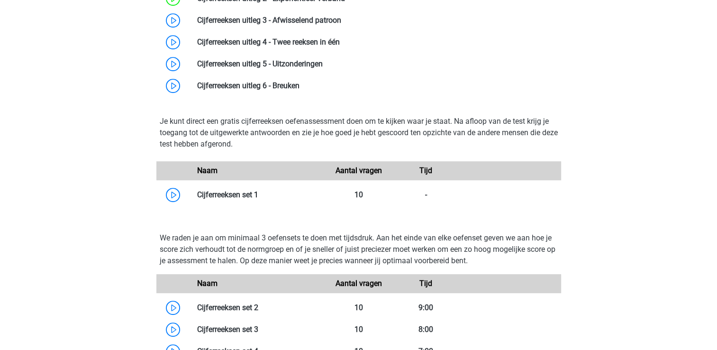
scroll to position [569, 0]
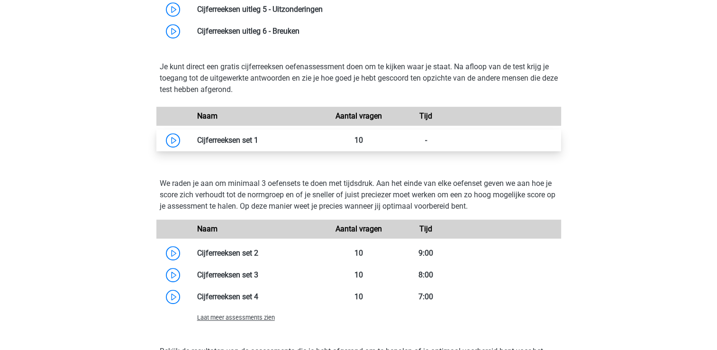
click at [258, 144] on link at bounding box center [258, 139] width 0 height 9
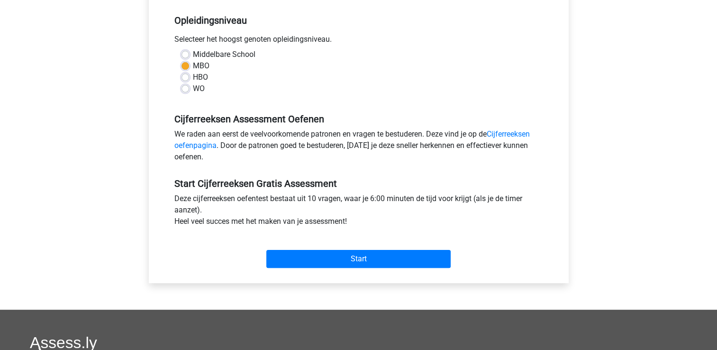
scroll to position [190, 0]
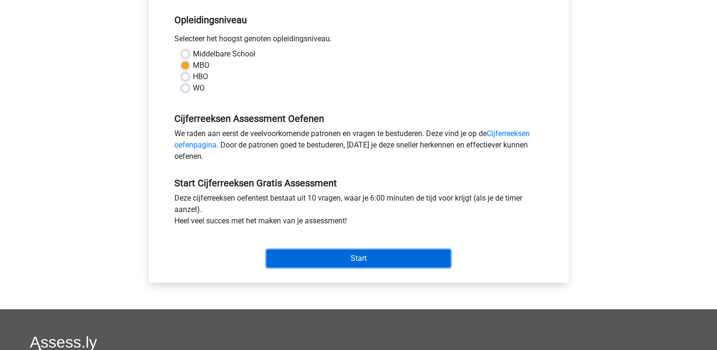
click at [309, 253] on input "Start" at bounding box center [358, 258] width 184 height 18
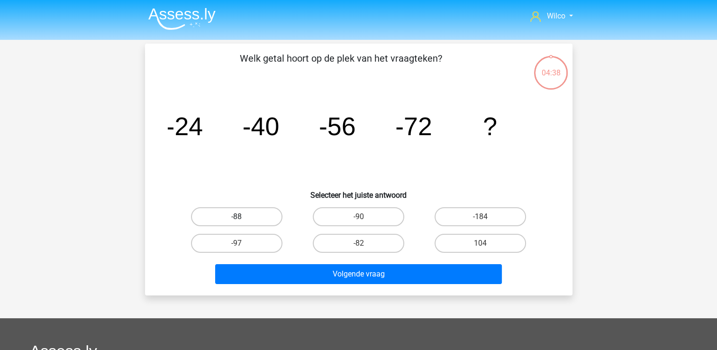
click at [252, 213] on label "-88" at bounding box center [236, 216] width 91 height 19
click at [243, 217] on input "-88" at bounding box center [239, 220] width 6 height 6
radio input "true"
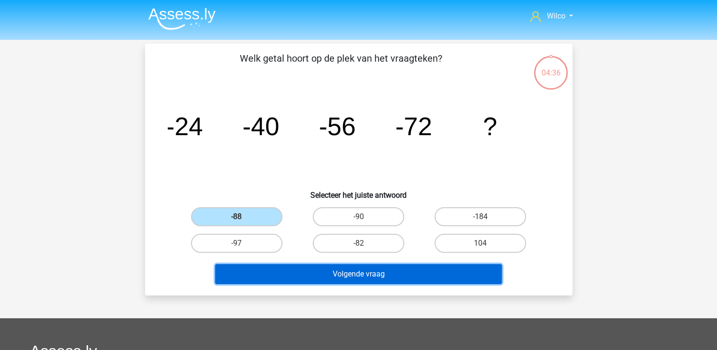
click at [292, 265] on button "Volgende vraag" at bounding box center [358, 274] width 287 height 20
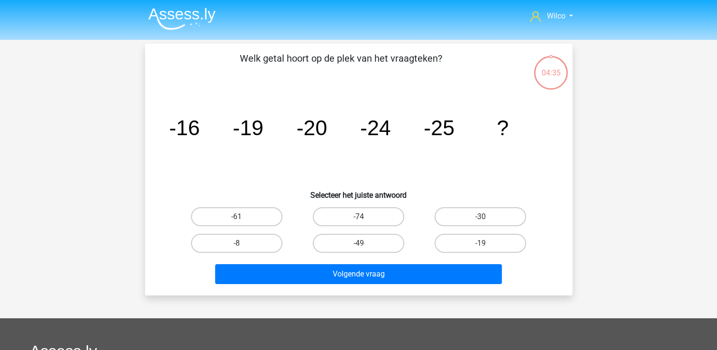
scroll to position [44, 0]
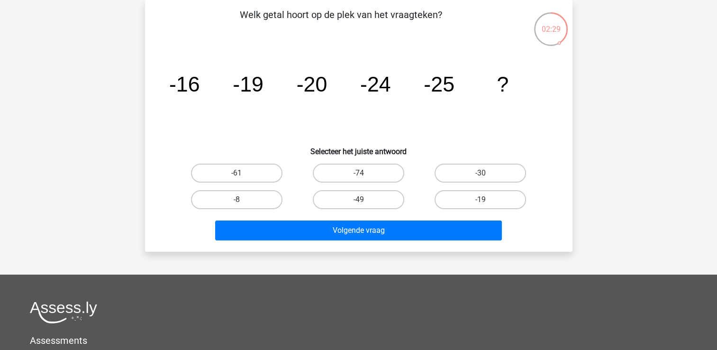
click at [485, 200] on input "-19" at bounding box center [483, 202] width 6 height 6
radio input "true"
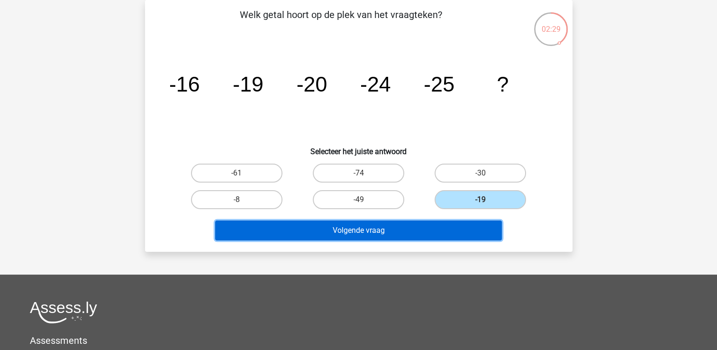
click at [456, 222] on button "Volgende vraag" at bounding box center [358, 230] width 287 height 20
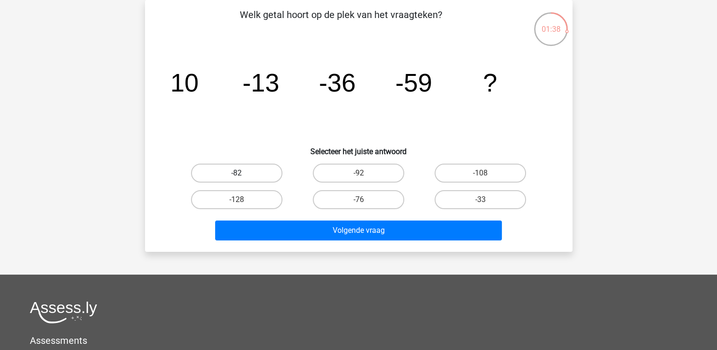
click at [248, 168] on label "-82" at bounding box center [236, 172] width 91 height 19
click at [243, 173] on input "-82" at bounding box center [239, 176] width 6 height 6
radio input "true"
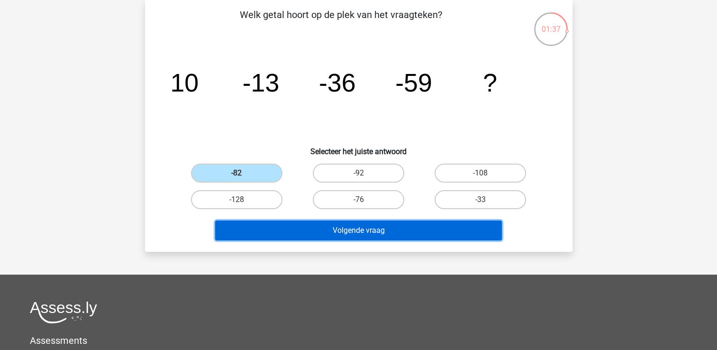
click at [325, 225] on button "Volgende vraag" at bounding box center [358, 230] width 287 height 20
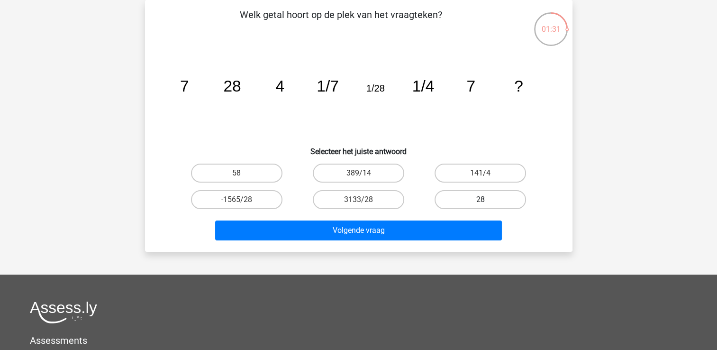
click at [461, 202] on label "28" at bounding box center [479, 199] width 91 height 19
click at [480, 202] on input "28" at bounding box center [483, 202] width 6 height 6
radio input "true"
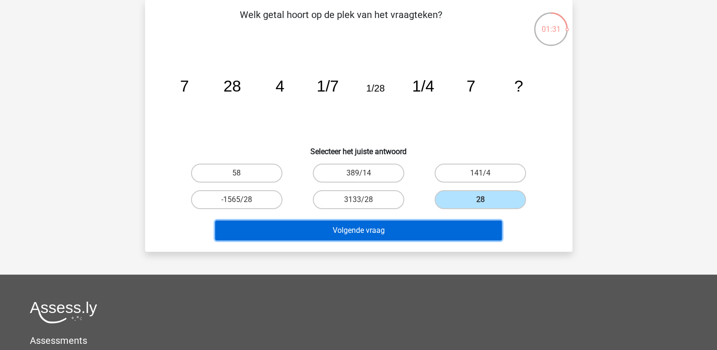
click at [411, 223] on button "Volgende vraag" at bounding box center [358, 230] width 287 height 20
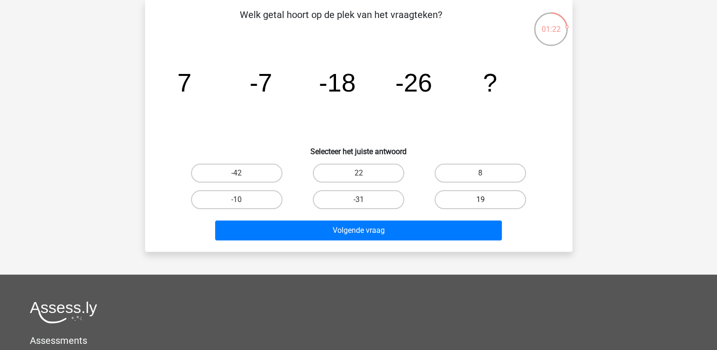
click at [471, 200] on label "19" at bounding box center [479, 199] width 91 height 19
click at [480, 200] on input "19" at bounding box center [483, 202] width 6 height 6
radio input "true"
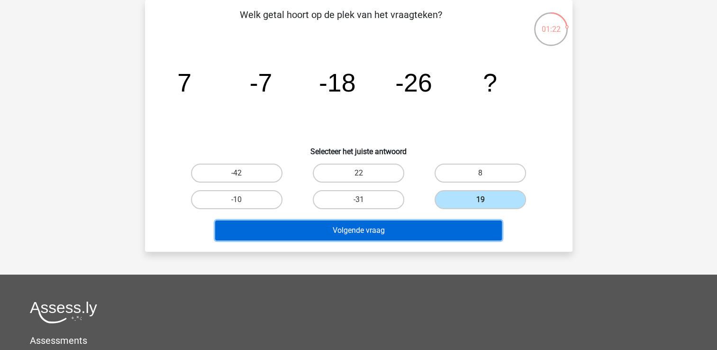
click at [447, 223] on button "Volgende vraag" at bounding box center [358, 230] width 287 height 20
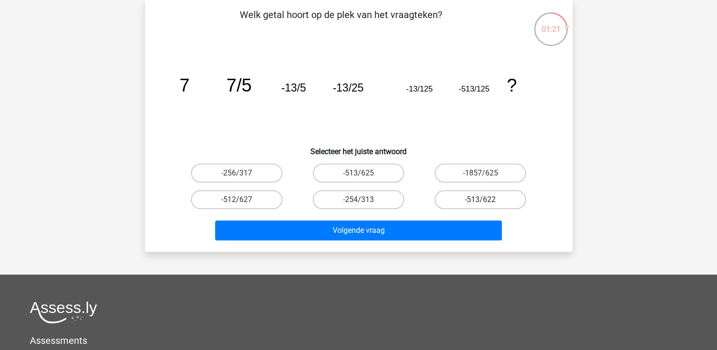
click at [464, 199] on label "-513/622" at bounding box center [479, 199] width 91 height 19
click at [480, 199] on input "-513/622" at bounding box center [483, 202] width 6 height 6
radio input "true"
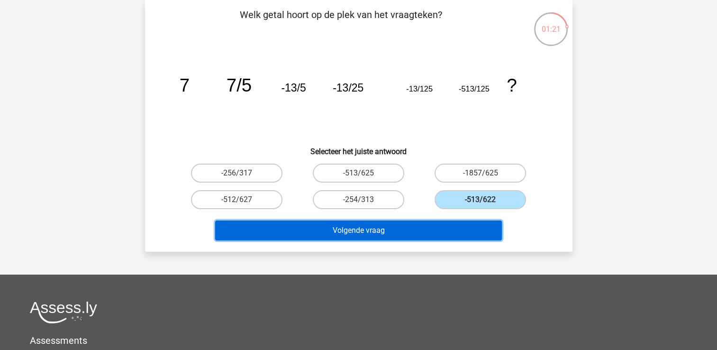
click at [428, 228] on button "Volgende vraag" at bounding box center [358, 230] width 287 height 20
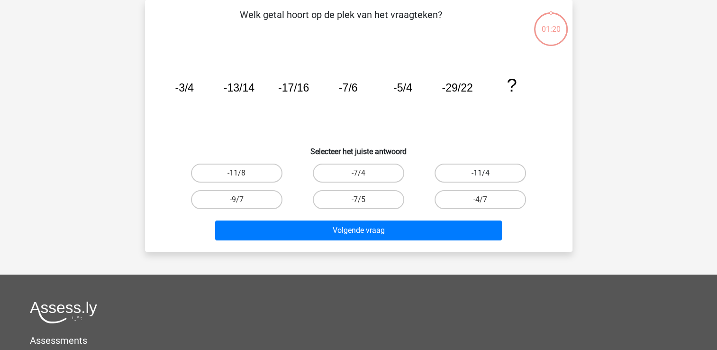
click at [463, 171] on label "-11/4" at bounding box center [479, 172] width 91 height 19
click at [480, 173] on input "-11/4" at bounding box center [483, 176] width 6 height 6
radio input "true"
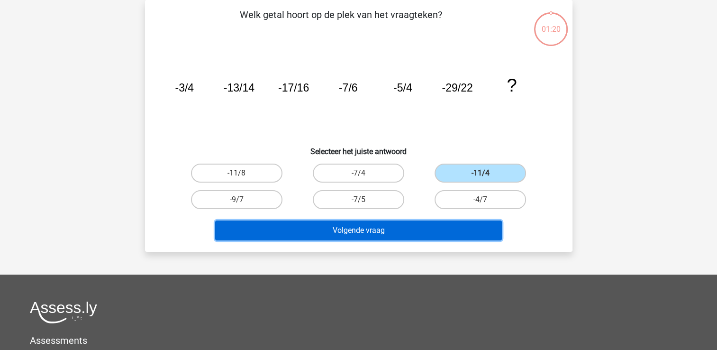
click at [417, 231] on button "Volgende vraag" at bounding box center [358, 230] width 287 height 20
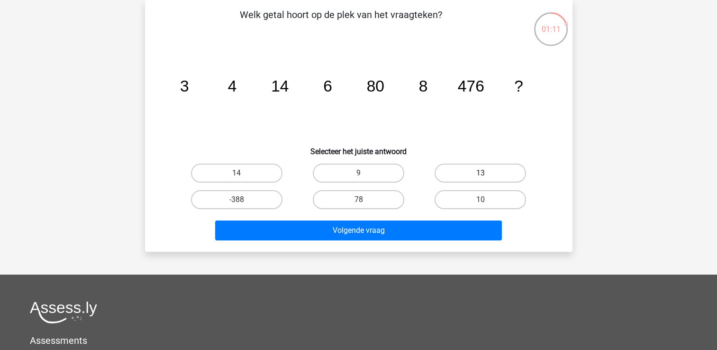
click at [464, 175] on label "13" at bounding box center [479, 172] width 91 height 19
click at [480, 175] on input "13" at bounding box center [483, 176] width 6 height 6
radio input "true"
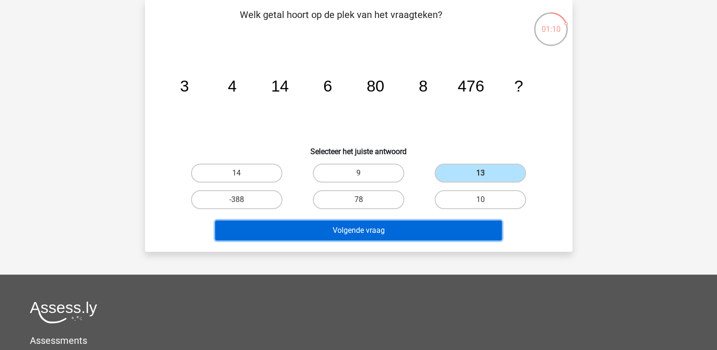
click at [406, 223] on button "Volgende vraag" at bounding box center [358, 230] width 287 height 20
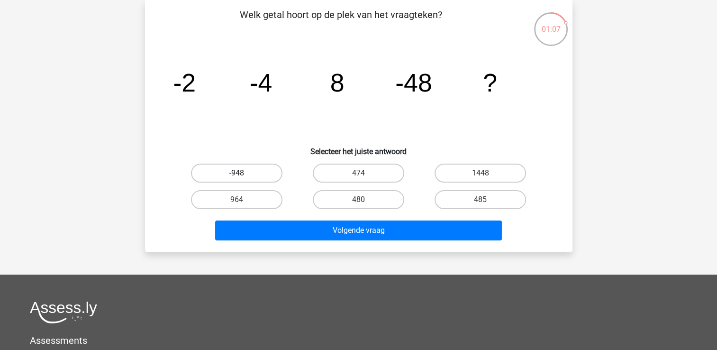
click at [275, 171] on label "-948" at bounding box center [236, 172] width 91 height 19
click at [243, 173] on input "-948" at bounding box center [239, 176] width 6 height 6
radio input "true"
click at [344, 195] on label "480" at bounding box center [358, 199] width 91 height 19
click at [358, 199] on input "480" at bounding box center [361, 202] width 6 height 6
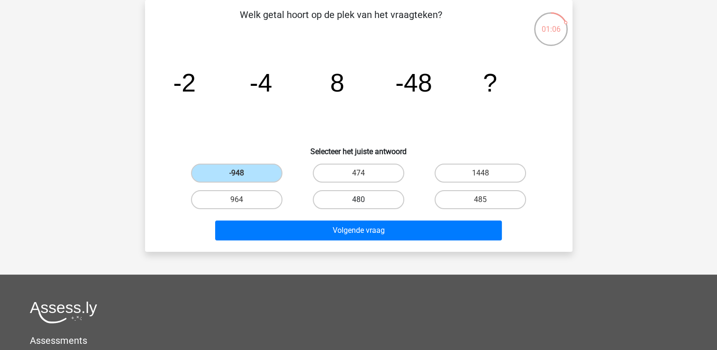
radio input "true"
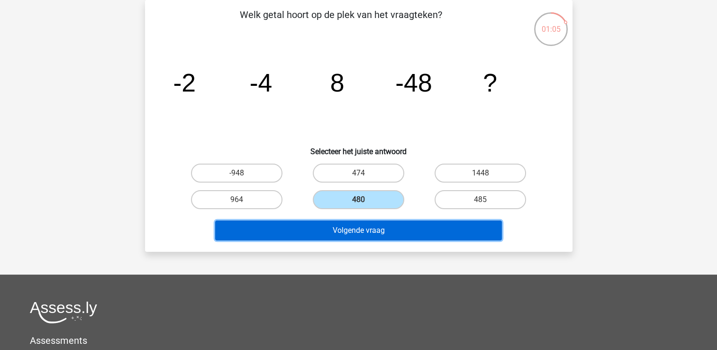
click at [356, 226] on button "Volgende vraag" at bounding box center [358, 230] width 287 height 20
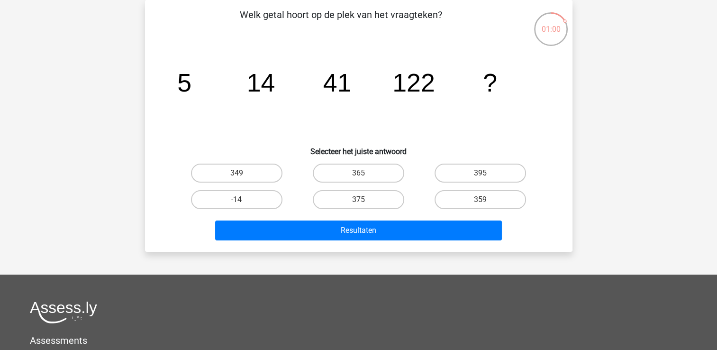
click at [358, 183] on div "365" at bounding box center [359, 173] width 122 height 27
click at [355, 199] on label "375" at bounding box center [358, 199] width 91 height 19
click at [358, 199] on input "375" at bounding box center [361, 202] width 6 height 6
radio input "true"
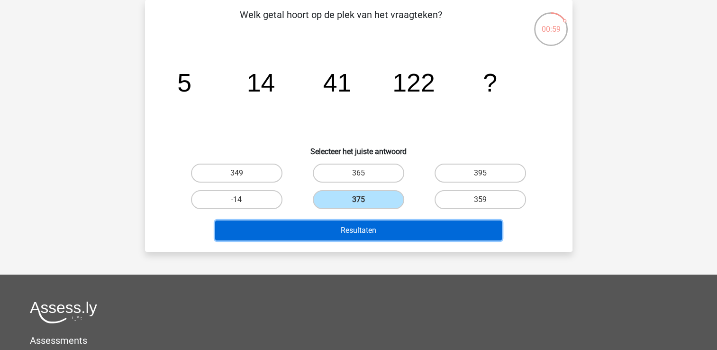
click at [359, 223] on button "Resultaten" at bounding box center [358, 230] width 287 height 20
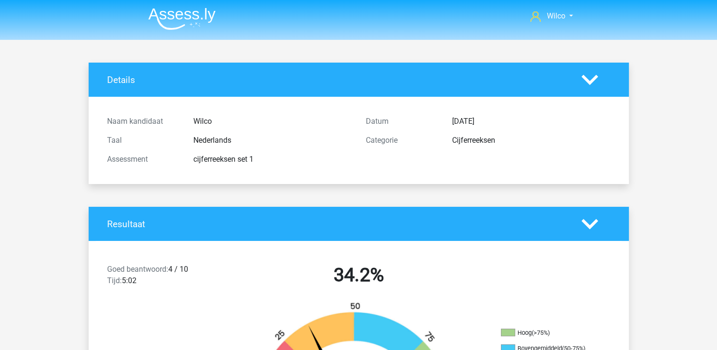
click at [175, 20] on img at bounding box center [181, 19] width 67 height 22
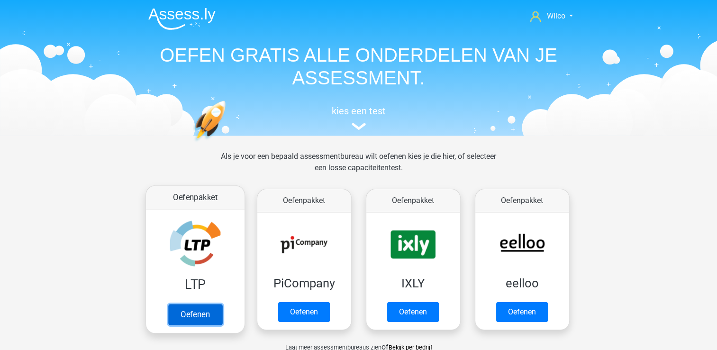
click at [206, 310] on link "Oefenen" at bounding box center [195, 314] width 54 height 21
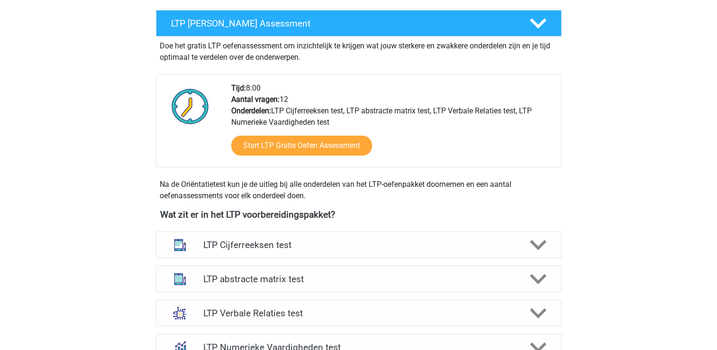
scroll to position [237, 0]
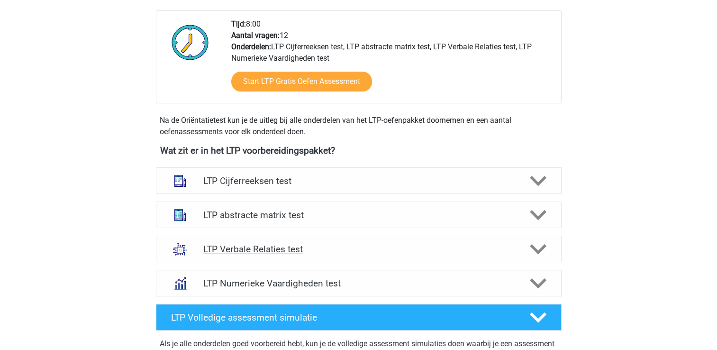
click at [530, 245] on polygon at bounding box center [538, 249] width 17 height 10
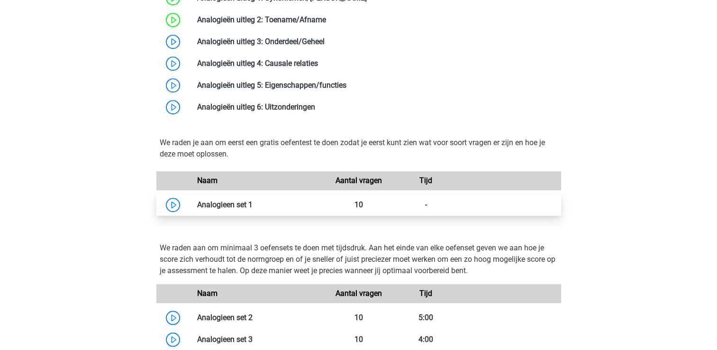
scroll to position [711, 0]
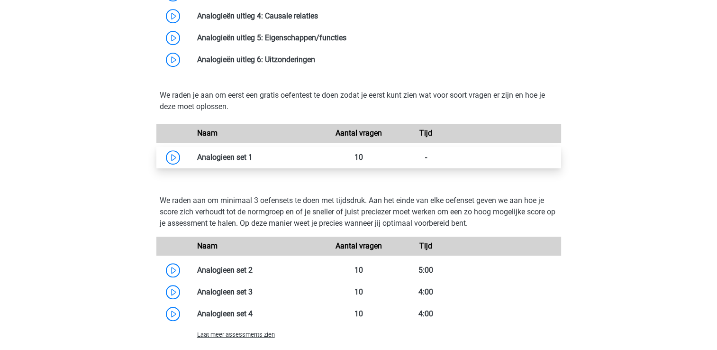
click at [253, 162] on link at bounding box center [253, 157] width 0 height 9
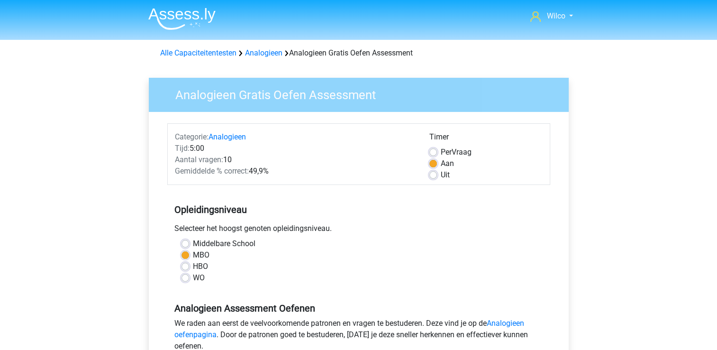
scroll to position [142, 0]
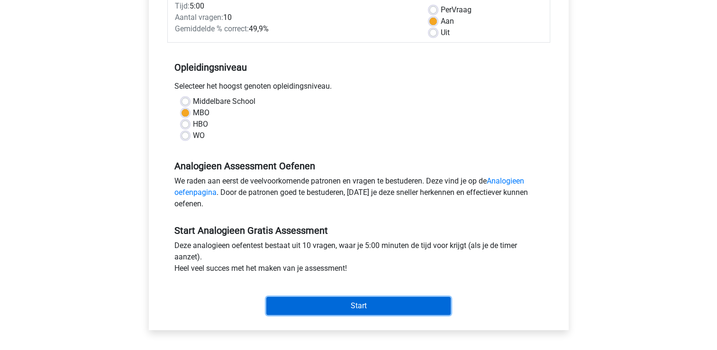
click at [315, 297] on input "Start" at bounding box center [358, 306] width 184 height 18
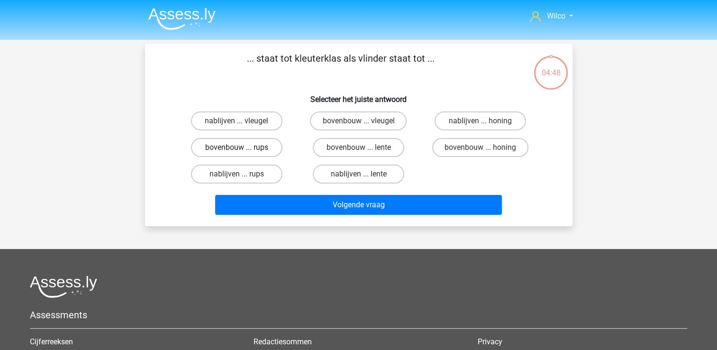
click at [217, 146] on label "bovenbouw ... rups" at bounding box center [236, 147] width 91 height 19
click at [236, 147] on input "bovenbouw ... rups" at bounding box center [239, 150] width 6 height 6
radio input "true"
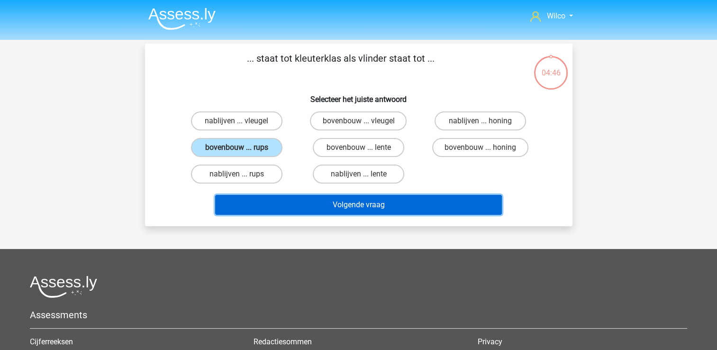
click at [299, 210] on button "Volgende vraag" at bounding box center [358, 205] width 287 height 20
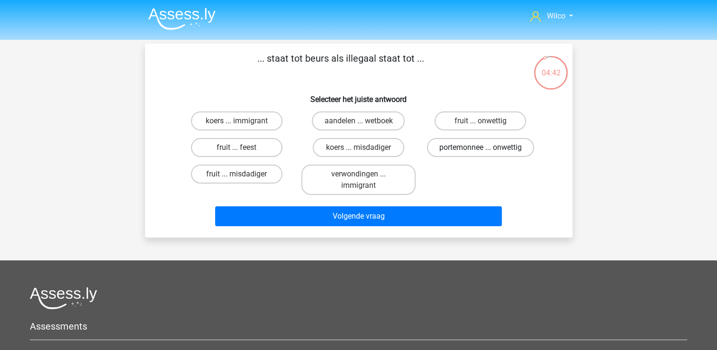
click at [467, 143] on label "portemonnee ... onwettig" at bounding box center [480, 147] width 107 height 19
click at [480, 147] on input "portemonnee ... onwettig" at bounding box center [483, 150] width 6 height 6
radio input "true"
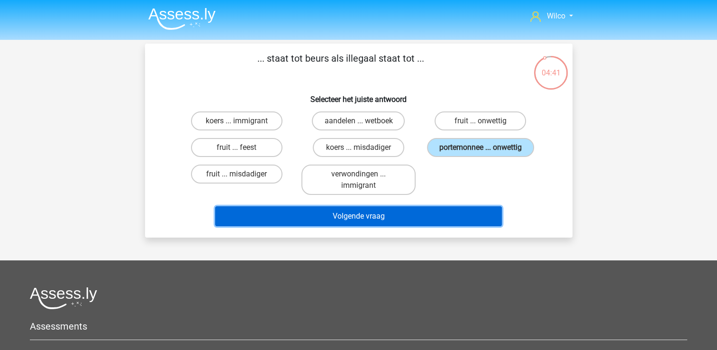
click at [389, 223] on button "Volgende vraag" at bounding box center [358, 216] width 287 height 20
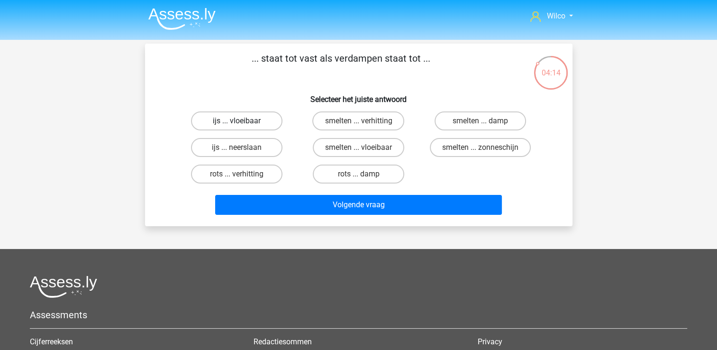
click at [264, 121] on label "ijs ... vloeibaar" at bounding box center [236, 120] width 91 height 19
click at [243, 121] on input "ijs ... vloeibaar" at bounding box center [239, 124] width 6 height 6
radio input "true"
click at [224, 177] on label "rots ... verhitting" at bounding box center [236, 173] width 91 height 19
click at [236, 177] on input "rots ... verhitting" at bounding box center [239, 177] width 6 height 6
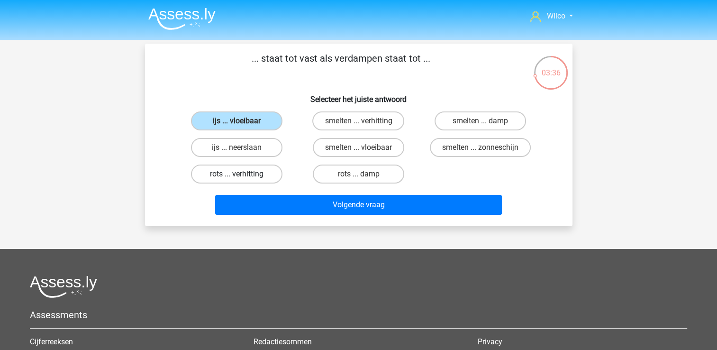
radio input "true"
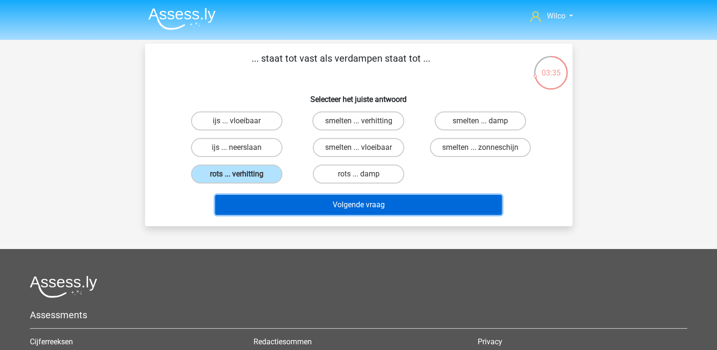
click at [264, 199] on button "Volgende vraag" at bounding box center [358, 205] width 287 height 20
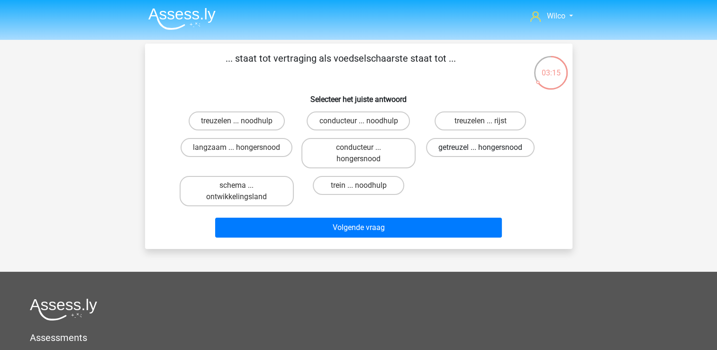
click at [441, 153] on label "getreuzel ... hongersnood" at bounding box center [480, 147] width 108 height 19
click at [480, 153] on input "getreuzel ... hongersnood" at bounding box center [483, 150] width 6 height 6
radio input "true"
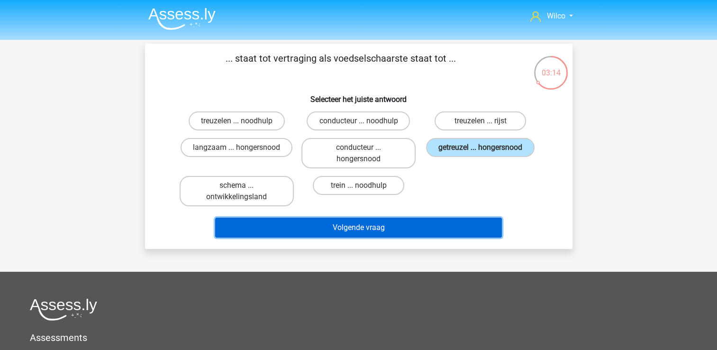
click at [412, 220] on button "Volgende vraag" at bounding box center [358, 227] width 287 height 20
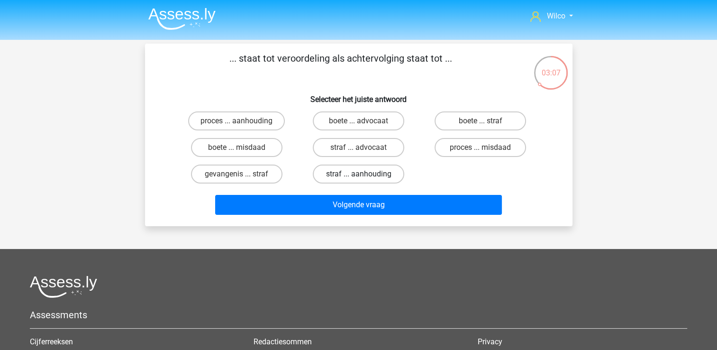
click at [348, 177] on label "straf ... aanhouding" at bounding box center [358, 173] width 91 height 19
click at [358, 177] on input "straf ... aanhouding" at bounding box center [361, 177] width 6 height 6
radio input "true"
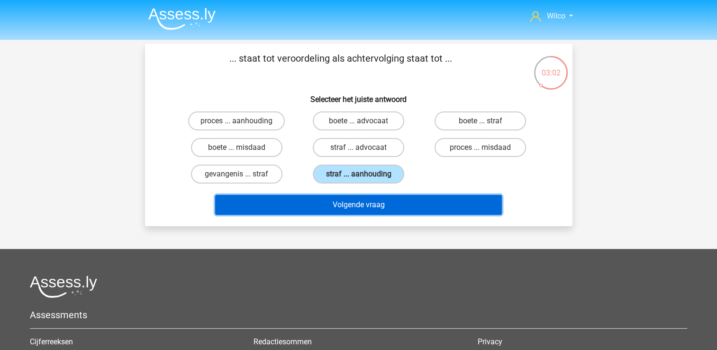
click at [371, 208] on button "Volgende vraag" at bounding box center [358, 205] width 287 height 20
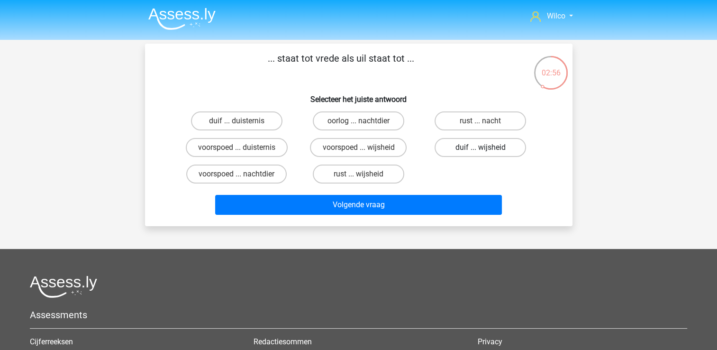
click at [456, 146] on label "duif ... wijsheid" at bounding box center [479, 147] width 91 height 19
click at [480, 147] on input "duif ... wijsheid" at bounding box center [483, 150] width 6 height 6
radio input "true"
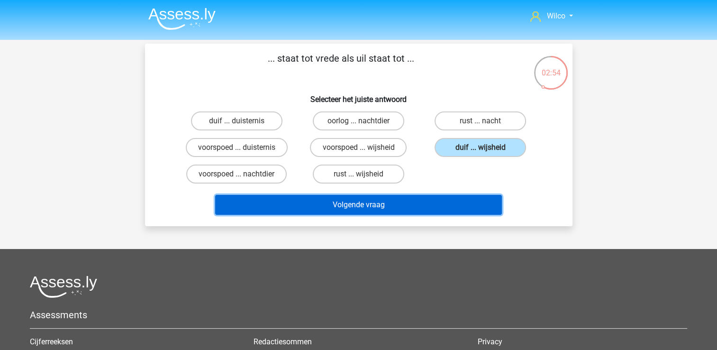
click at [374, 205] on button "Volgende vraag" at bounding box center [358, 205] width 287 height 20
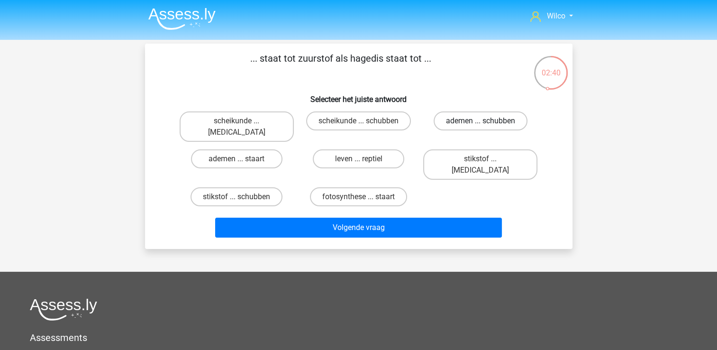
click at [443, 121] on label "ademen ... schubben" at bounding box center [480, 120] width 94 height 19
click at [480, 121] on input "ademen ... schubben" at bounding box center [483, 124] width 6 height 6
radio input "true"
click at [335, 152] on label "leven ... reptiel" at bounding box center [358, 158] width 91 height 19
click at [358, 159] on input "leven ... reptiel" at bounding box center [361, 162] width 6 height 6
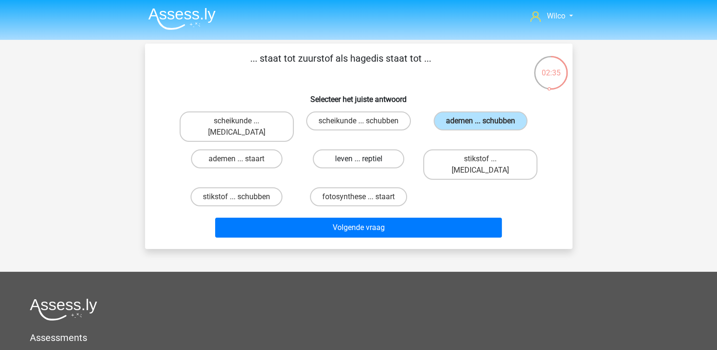
radio input "true"
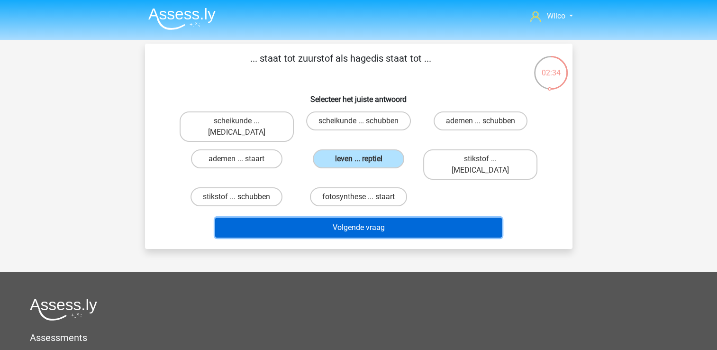
click at [359, 217] on button "Volgende vraag" at bounding box center [358, 227] width 287 height 20
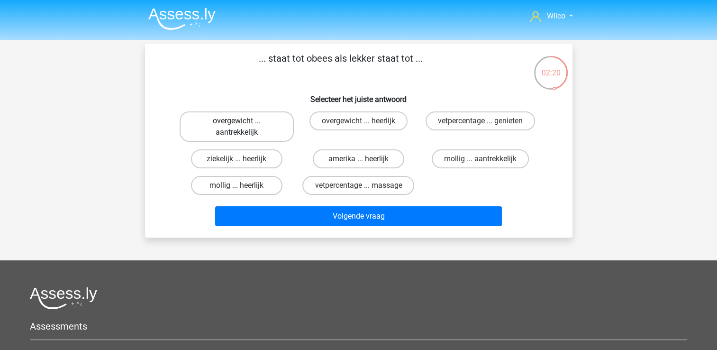
click at [266, 139] on label "overgewicht ... aantrekkelijk" at bounding box center [237, 126] width 114 height 30
click at [243, 127] on input "overgewicht ... aantrekkelijk" at bounding box center [239, 124] width 6 height 6
radio input "true"
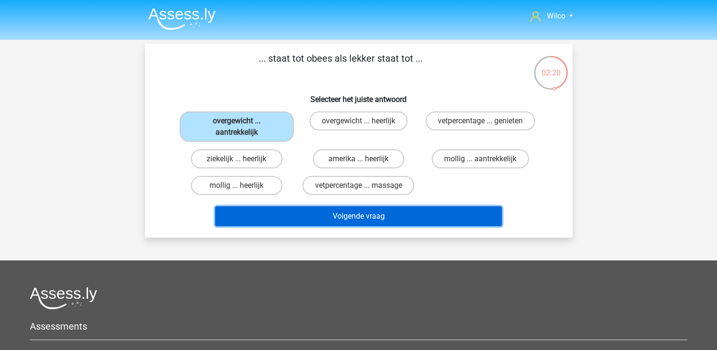
click at [360, 217] on button "Volgende vraag" at bounding box center [358, 216] width 287 height 20
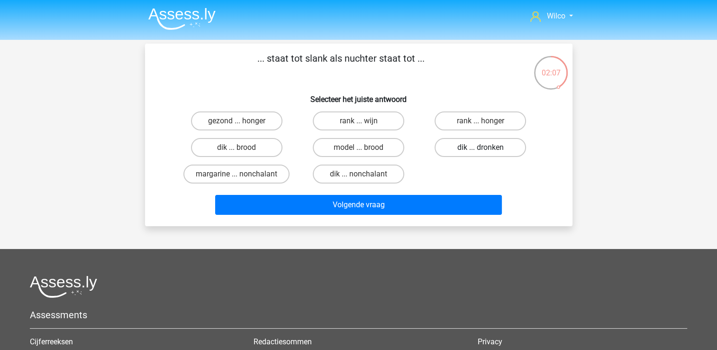
click at [451, 146] on label "dik ... dronken" at bounding box center [479, 147] width 91 height 19
click at [480, 147] on input "dik ... dronken" at bounding box center [483, 150] width 6 height 6
radio input "true"
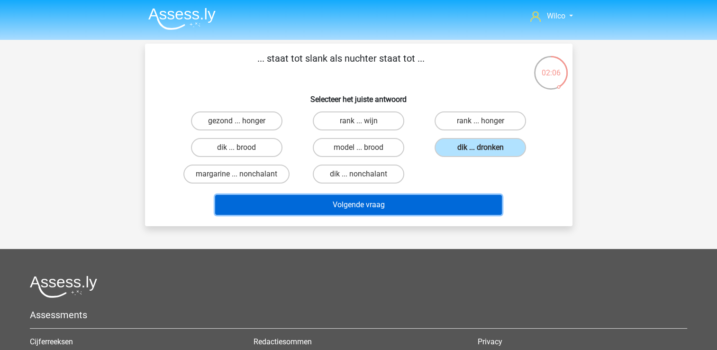
click at [406, 198] on button "Volgende vraag" at bounding box center [358, 205] width 287 height 20
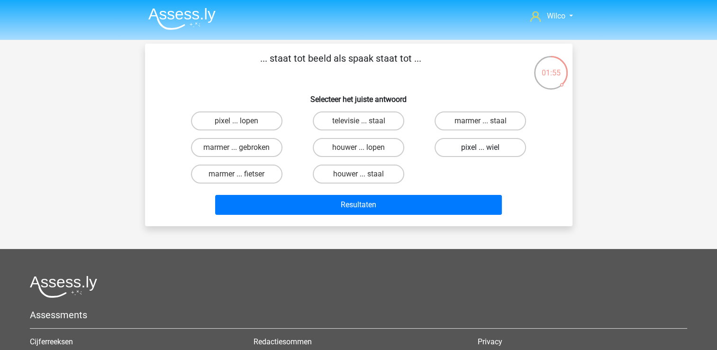
click at [469, 153] on label "pixel ... wiel" at bounding box center [479, 147] width 91 height 19
click at [480, 153] on input "pixel ... wiel" at bounding box center [483, 150] width 6 height 6
radio input "true"
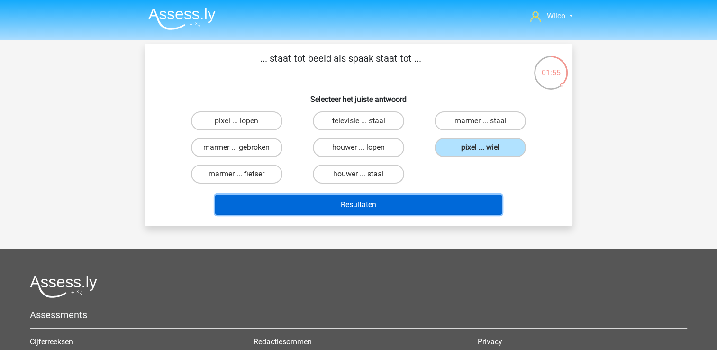
click at [389, 206] on button "Resultaten" at bounding box center [358, 205] width 287 height 20
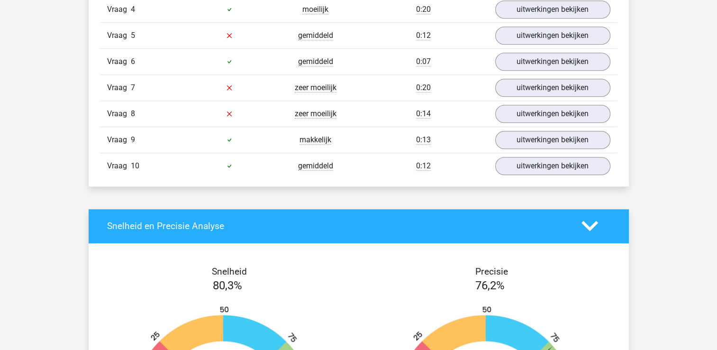
scroll to position [805, 0]
